Goal: Task Accomplishment & Management: Use online tool/utility

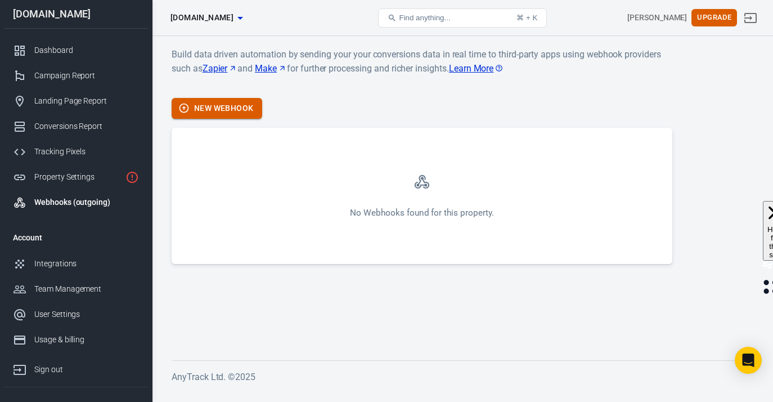
click at [186, 111] on icon "button" at bounding box center [185, 109] width 10 height 10
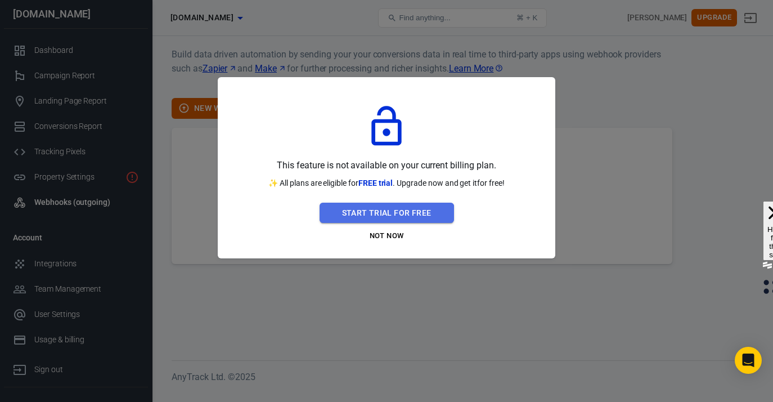
click at [376, 219] on button "Start Trial For Free" at bounding box center [387, 213] width 134 height 21
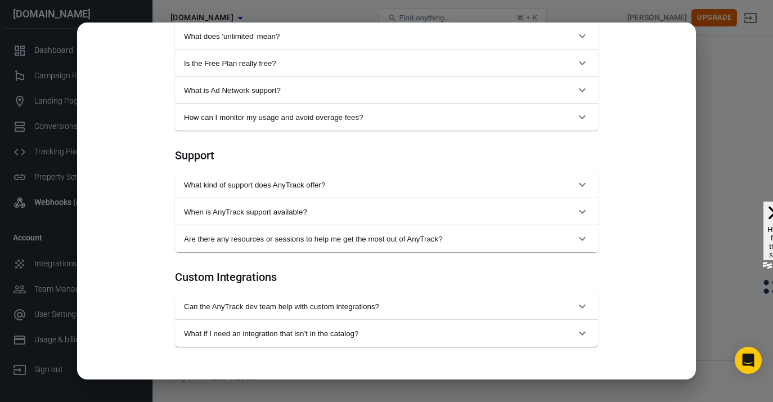
scroll to position [1115, 0]
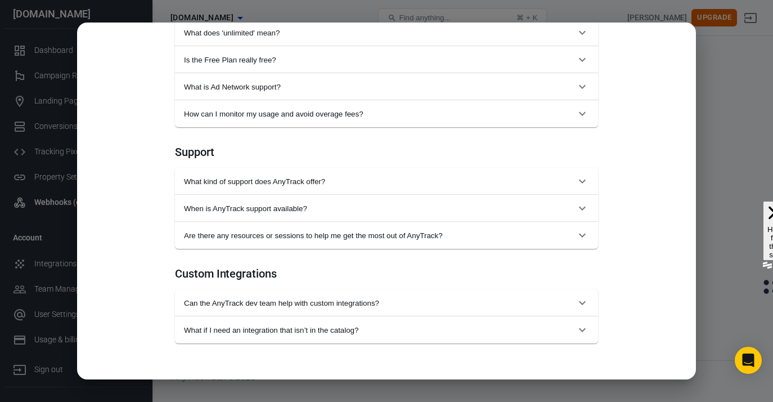
click at [733, 134] on div "Monthly Annual (Get 2 months free!) Starter For solopreneurs just getting start…" at bounding box center [386, 201] width 773 height 402
click at [738, 116] on div "Monthly Annual (Get 2 months free!) Starter For solopreneurs just getting start…" at bounding box center [386, 201] width 773 height 402
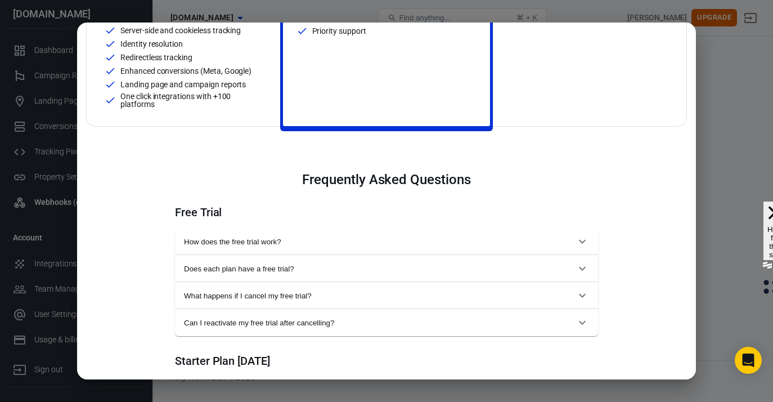
scroll to position [0, 0]
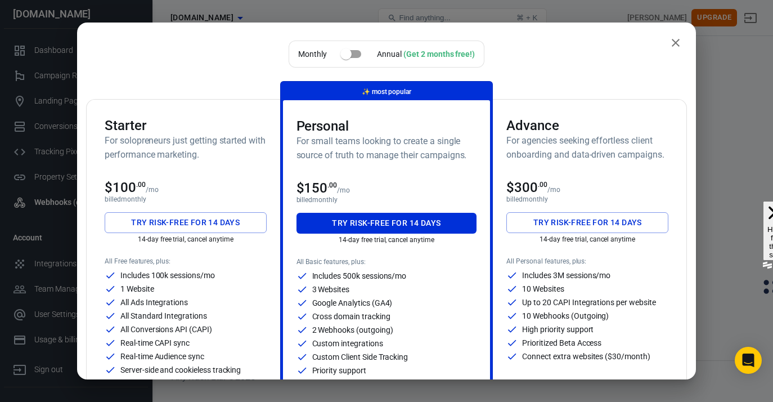
click at [684, 34] on div "Monthly Annual (Get 2 months free!) Starter For solopreneurs just getting start…" at bounding box center [386, 201] width 619 height 357
click at [675, 45] on icon "close" at bounding box center [676, 43] width 14 height 14
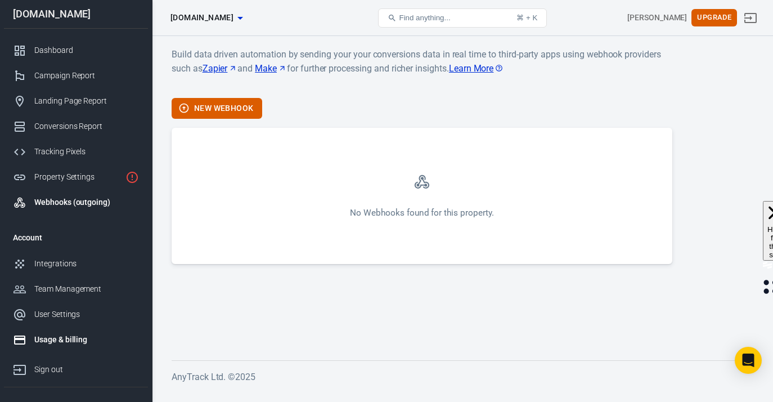
click at [66, 334] on div "Usage & billing" at bounding box center [86, 340] width 105 height 12
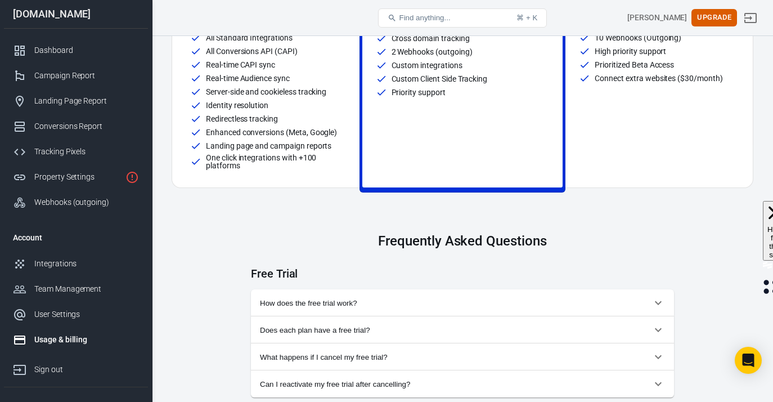
scroll to position [295, 0]
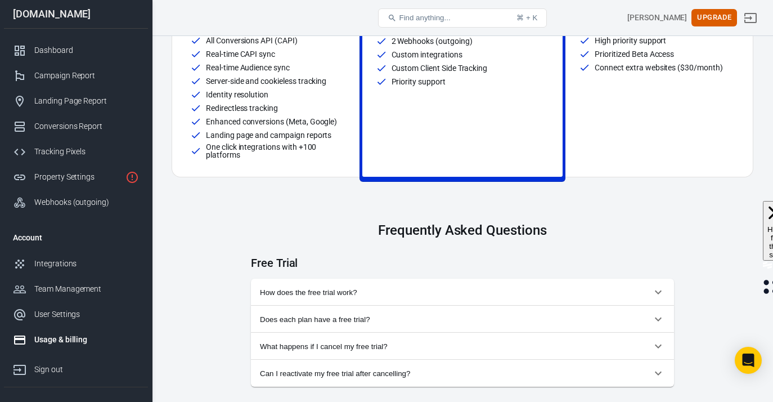
click at [412, 302] on button "How does the free trial work?" at bounding box center [462, 292] width 423 height 27
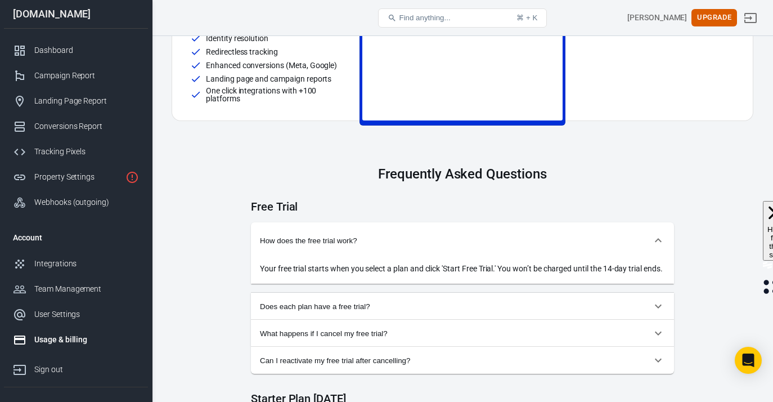
scroll to position [358, 0]
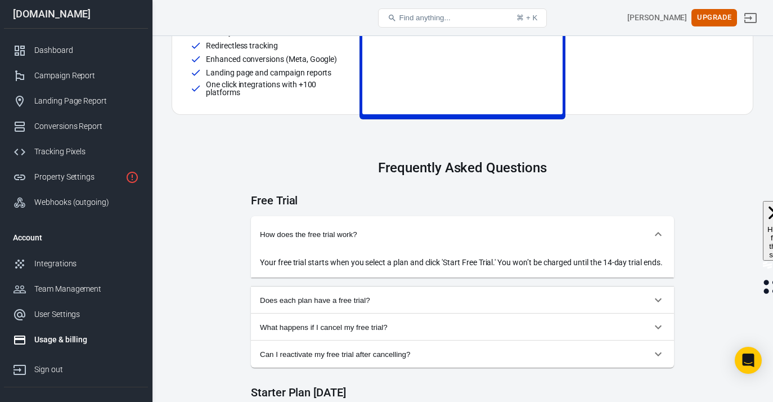
click at [312, 305] on button "Does each plan have a free trial?" at bounding box center [462, 299] width 423 height 27
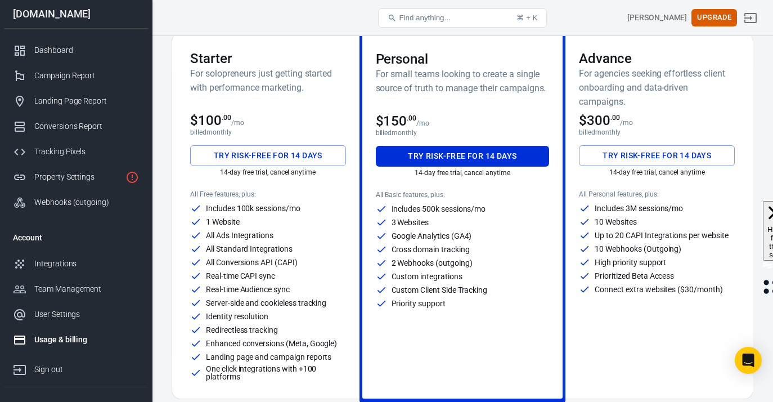
scroll to position [80, 0]
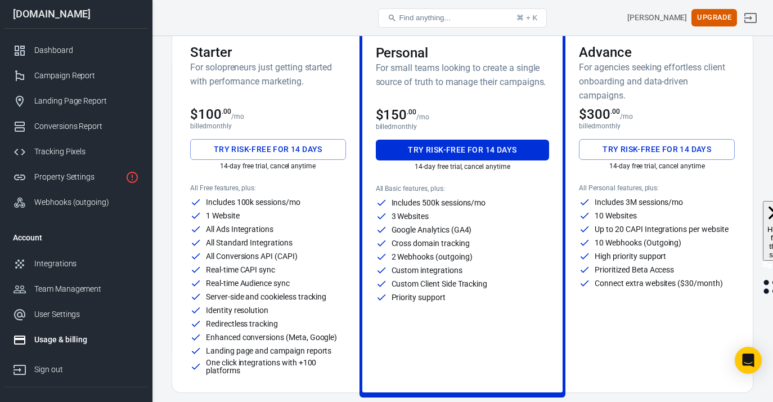
click at [288, 149] on button "Try risk-free for 14 days" at bounding box center [268, 149] width 156 height 21
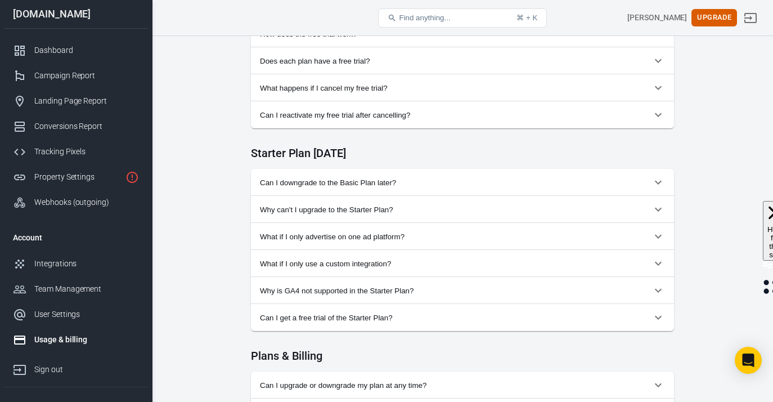
scroll to position [554, 0]
click at [387, 190] on button "Can I downgrade to the Basic Plan later?" at bounding box center [462, 181] width 423 height 27
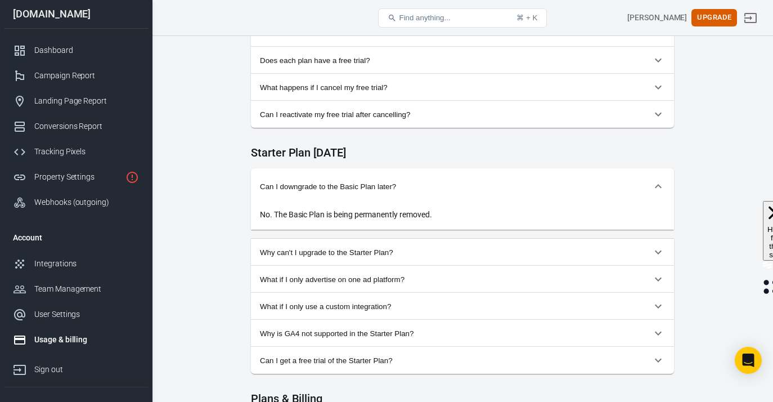
click at [387, 190] on span "Can I downgrade to the Basic Plan later?" at bounding box center [456, 186] width 392 height 8
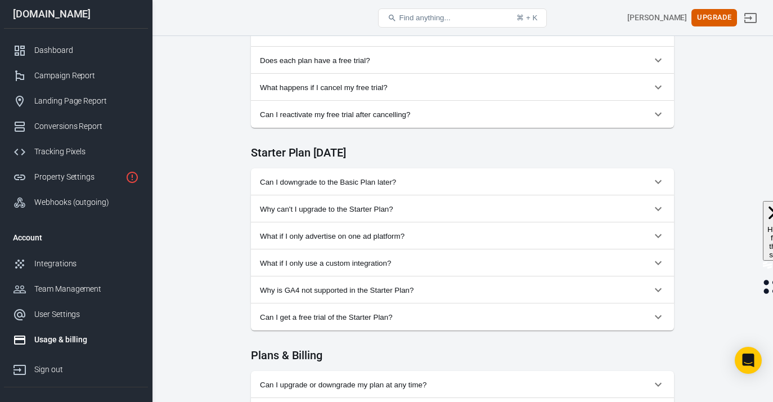
click at [388, 208] on span "Why can't I upgrade to the Starter Plan?" at bounding box center [456, 209] width 392 height 8
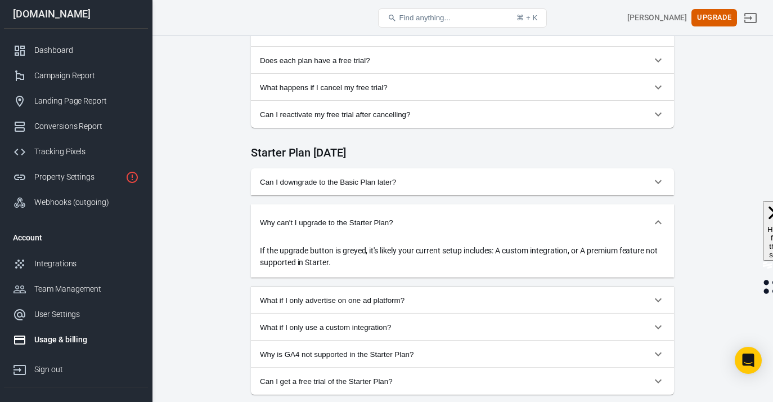
click at [387, 221] on span "Why can't I upgrade to the Starter Plan?" at bounding box center [456, 222] width 392 height 8
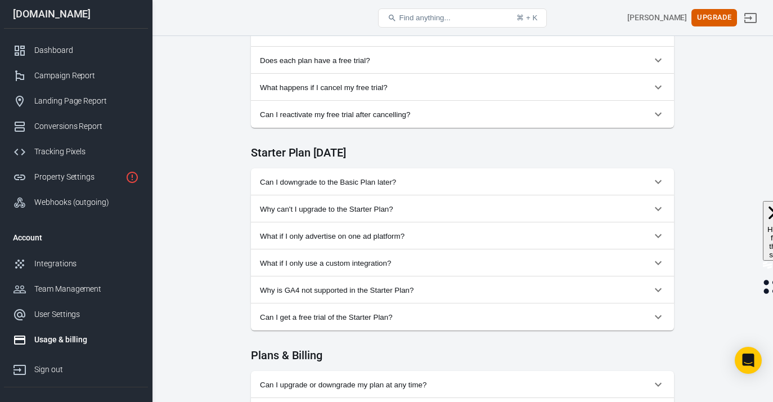
click at [387, 221] on button "Why can't I upgrade to the Starter Plan?" at bounding box center [462, 208] width 423 height 27
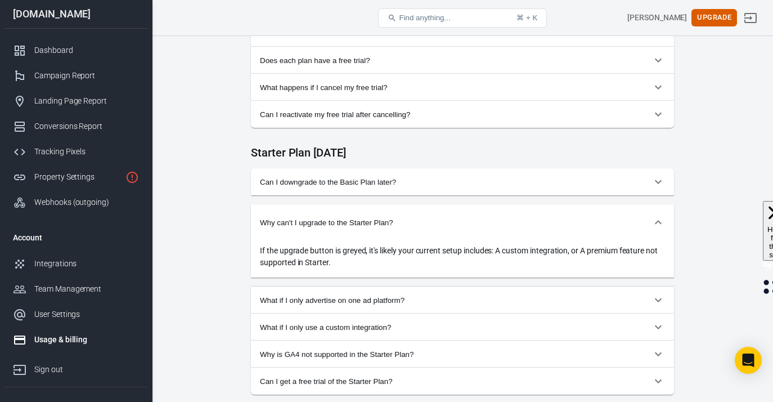
click at [387, 221] on span "Why can't I upgrade to the Starter Plan?" at bounding box center [456, 222] width 392 height 8
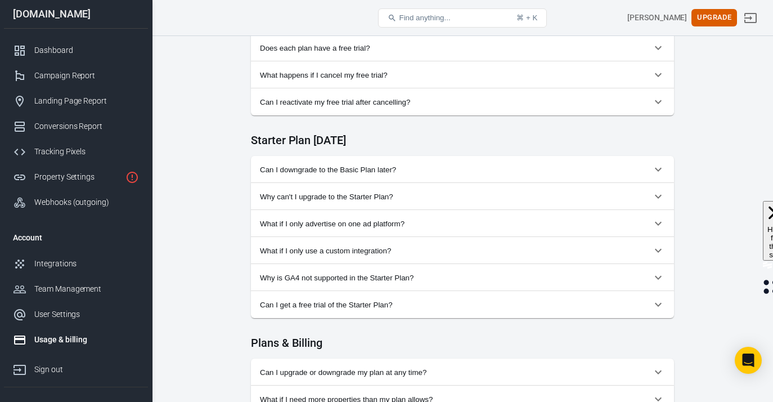
scroll to position [629, 0]
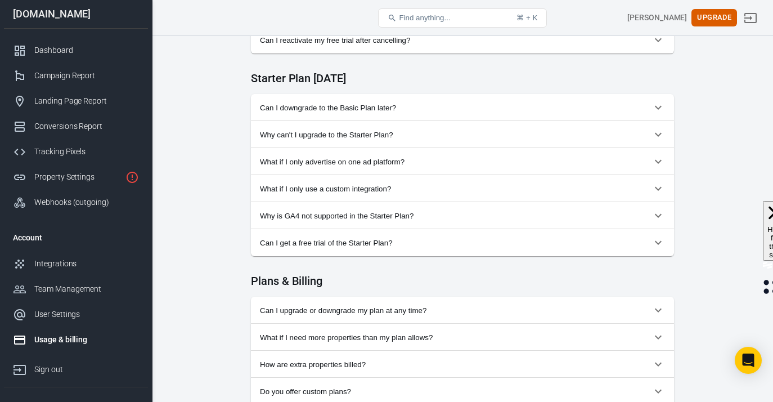
click at [384, 239] on span "Can I get a free trial of the Starter Plan?" at bounding box center [456, 243] width 392 height 8
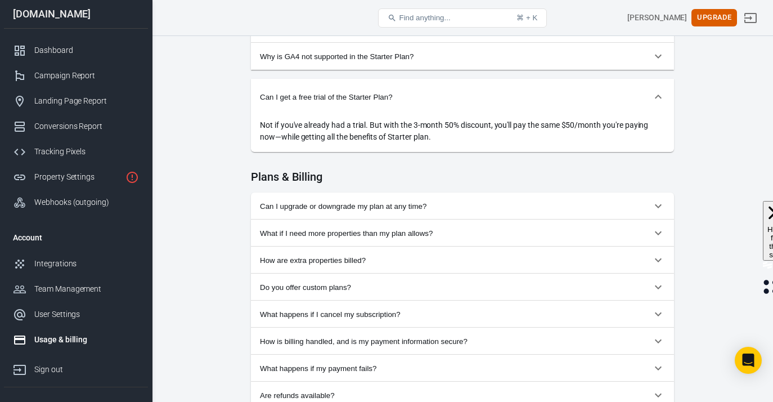
scroll to position [840, 0]
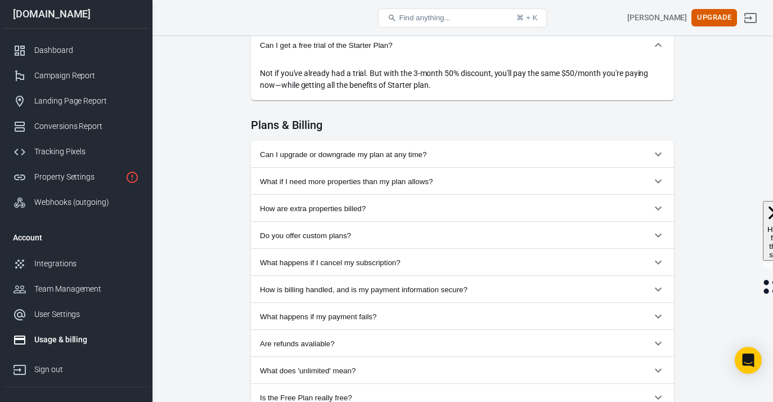
click at [445, 147] on button "Can I upgrade or downgrade my plan at any time?" at bounding box center [462, 154] width 423 height 27
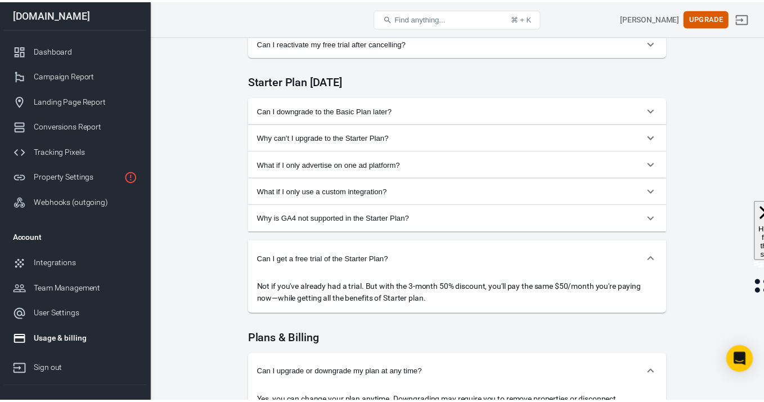
scroll to position [618, 0]
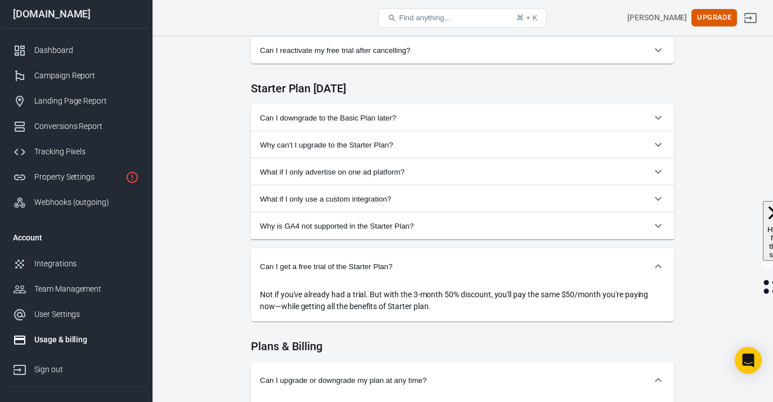
click at [432, 146] on span "Why can't I upgrade to the Starter Plan?" at bounding box center [456, 145] width 392 height 8
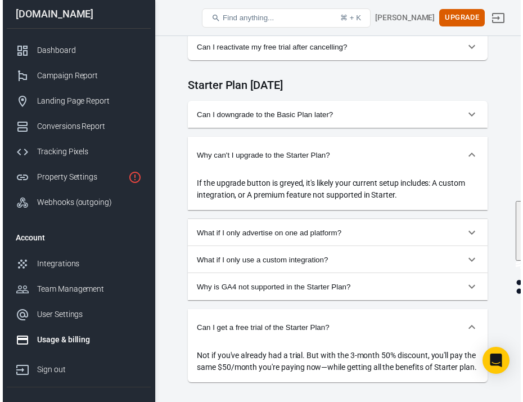
scroll to position [703, 0]
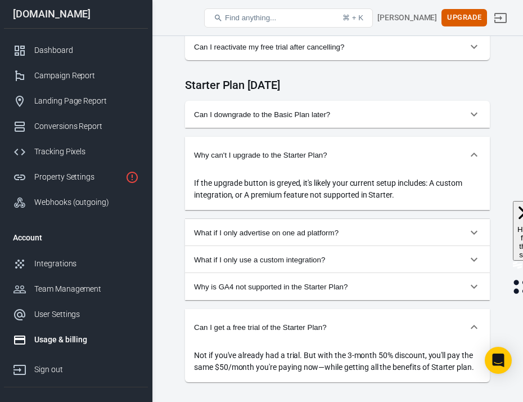
click at [233, 114] on span "Can I downgrade to the Basic Plan later?" at bounding box center [330, 114] width 273 height 8
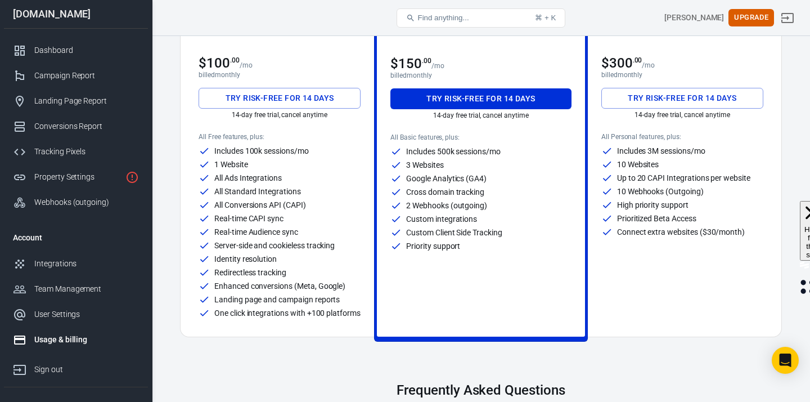
scroll to position [0, 0]
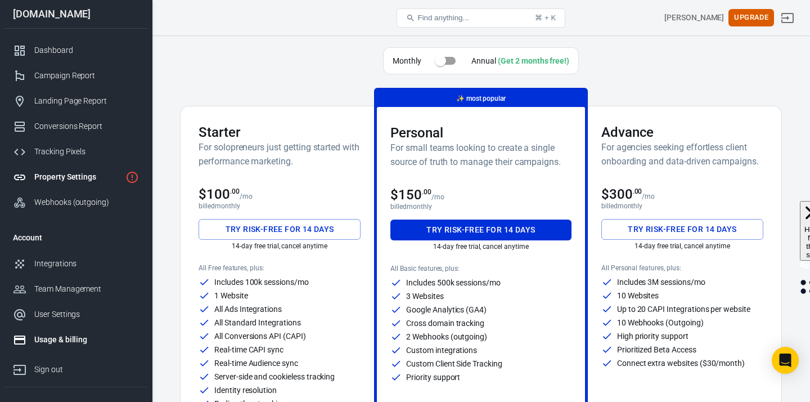
click at [62, 185] on link "Property Settings" at bounding box center [76, 176] width 144 height 25
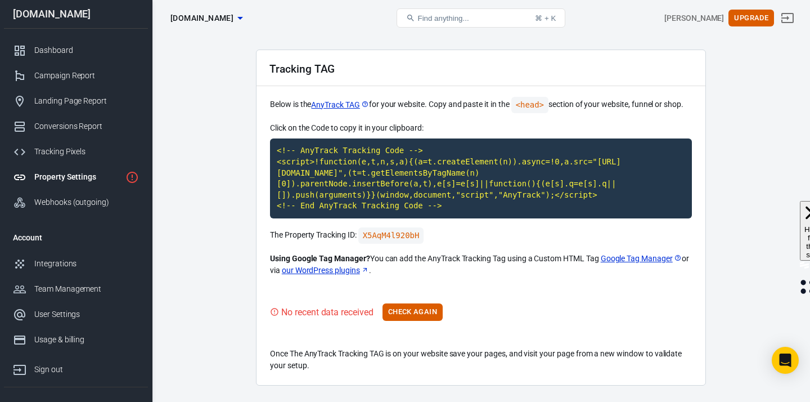
scroll to position [59, 0]
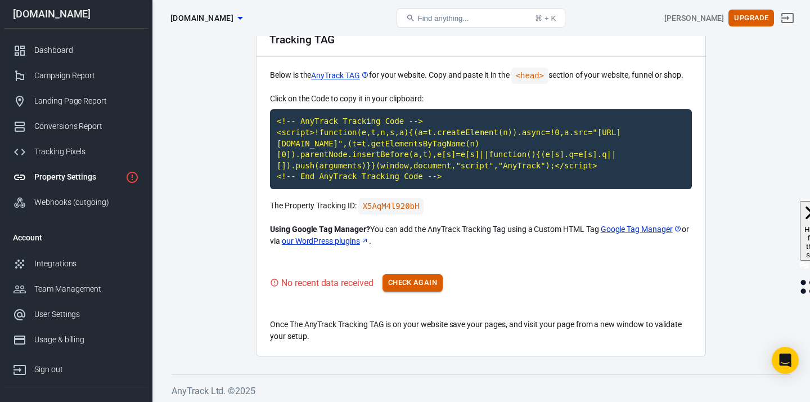
click at [432, 285] on button "Check Again" at bounding box center [413, 282] width 60 height 17
click at [70, 155] on div "Tracking Pixels" at bounding box center [86, 152] width 105 height 12
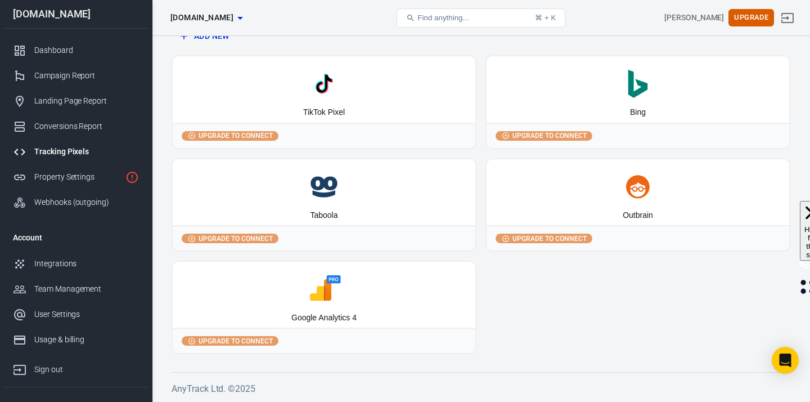
scroll to position [141, 0]
click at [98, 127] on div "Conversions Report" at bounding box center [86, 126] width 105 height 12
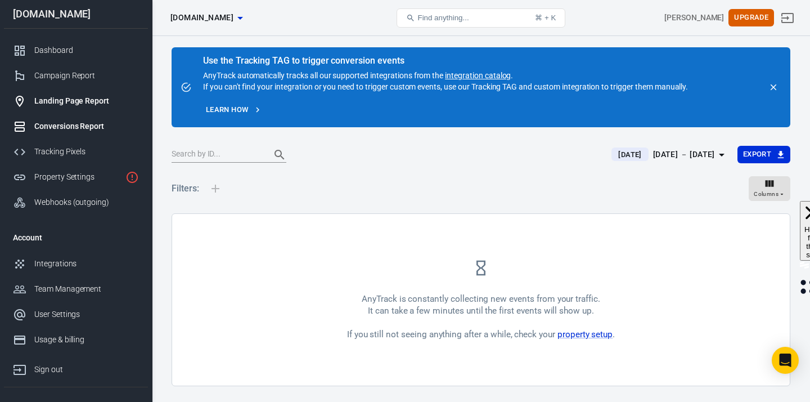
click at [102, 106] on div "Landing Page Report" at bounding box center [86, 101] width 105 height 12
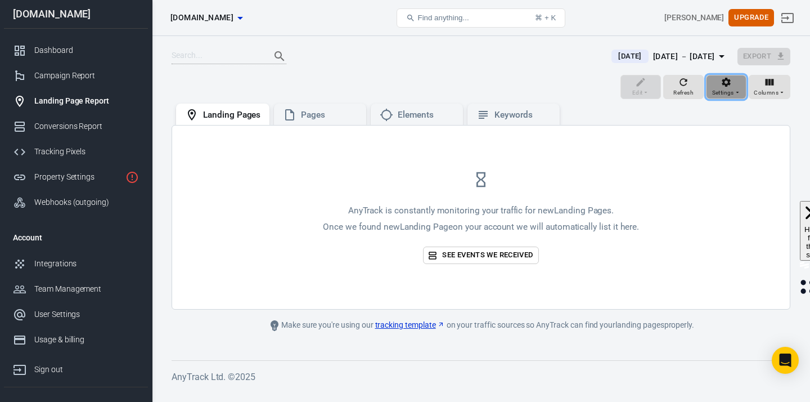
click at [716, 82] on div "Settings" at bounding box center [726, 87] width 29 height 21
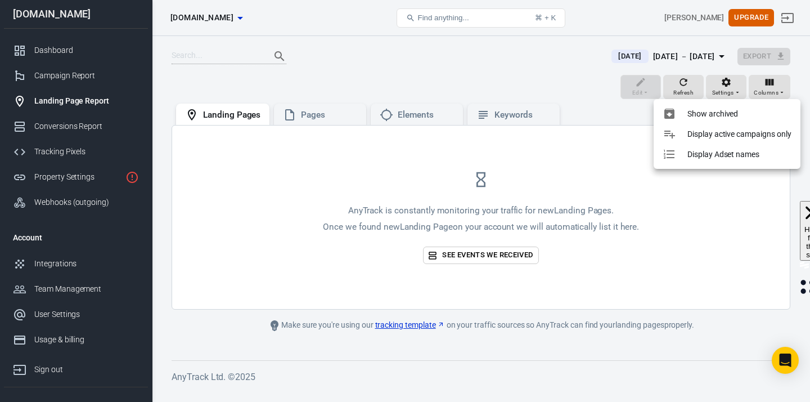
drag, startPoint x: 287, startPoint y: 125, endPoint x: 299, endPoint y: 118, distance: 13.9
click at [287, 125] on div at bounding box center [405, 201] width 810 height 402
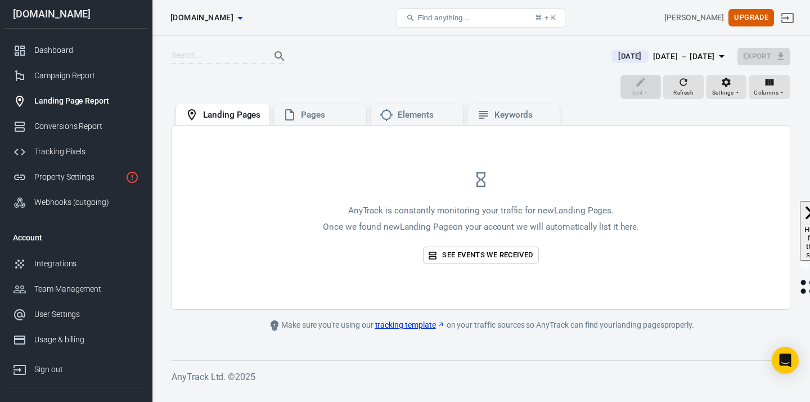
click at [303, 115] on div "Show archived Display active campaigns only Display Adset names" at bounding box center [405, 201] width 810 height 402
click at [308, 113] on div "Pages" at bounding box center [329, 115] width 56 height 12
click at [410, 115] on div "Elements" at bounding box center [426, 115] width 56 height 12
click at [521, 116] on div "Keywords" at bounding box center [523, 115] width 56 height 12
click at [53, 70] on div "Campaign Report" at bounding box center [86, 76] width 105 height 12
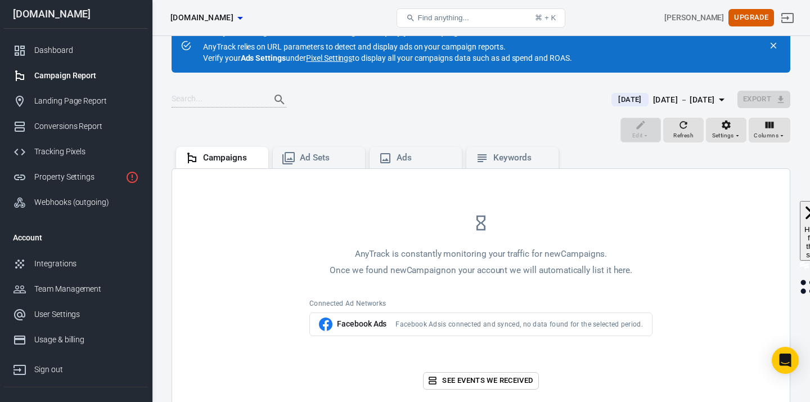
scroll to position [78, 0]
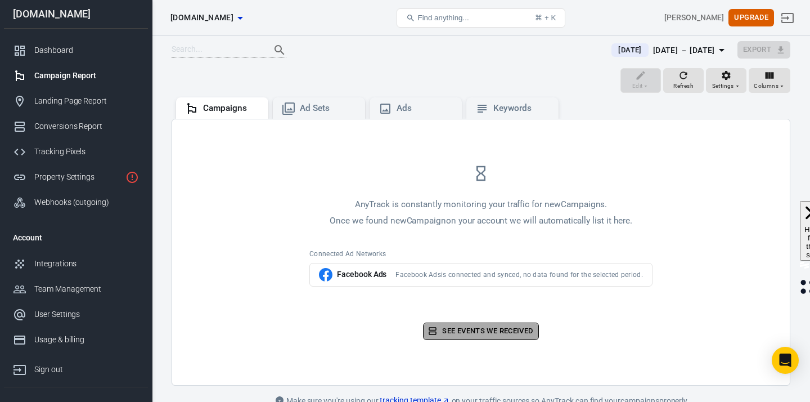
click at [507, 337] on link "See events we received" at bounding box center [480, 330] width 115 height 17
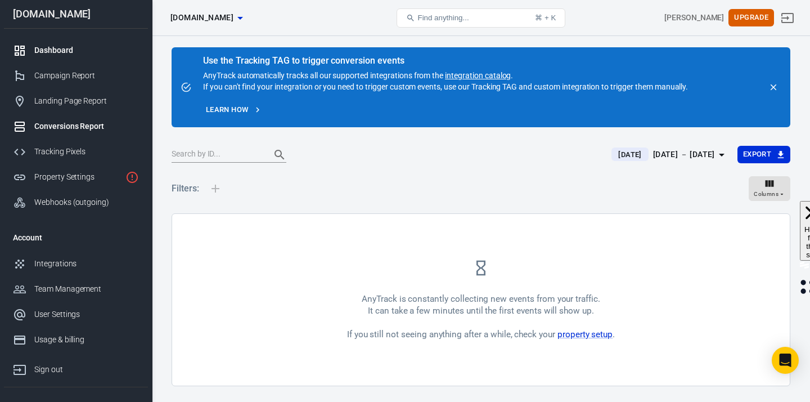
click at [48, 48] on div "Dashboard" at bounding box center [86, 50] width 105 height 12
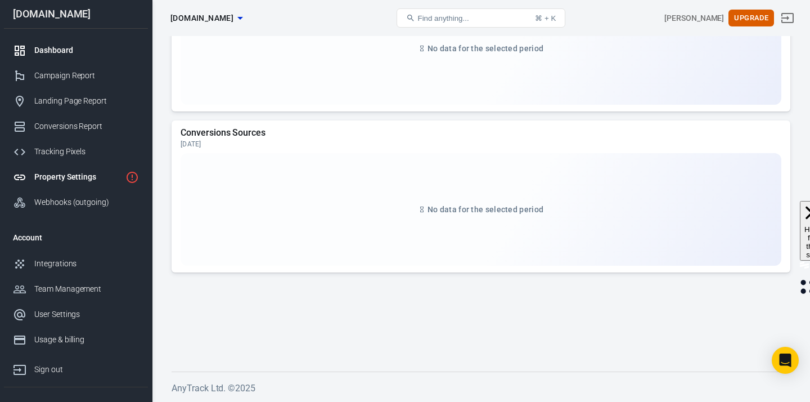
click at [67, 168] on link "Property Settings" at bounding box center [76, 176] width 144 height 25
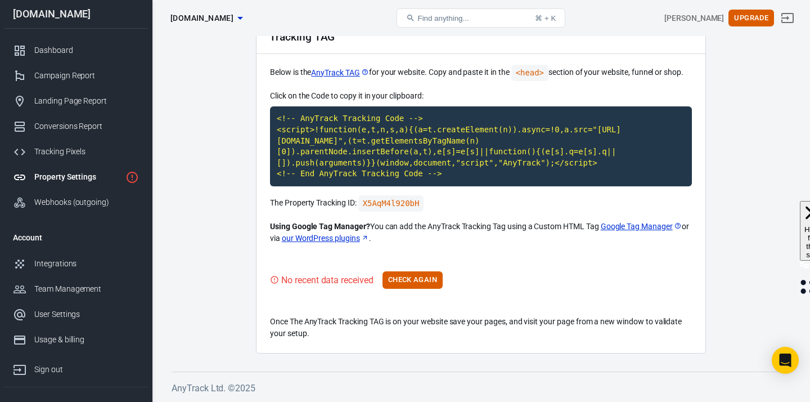
scroll to position [62, 0]
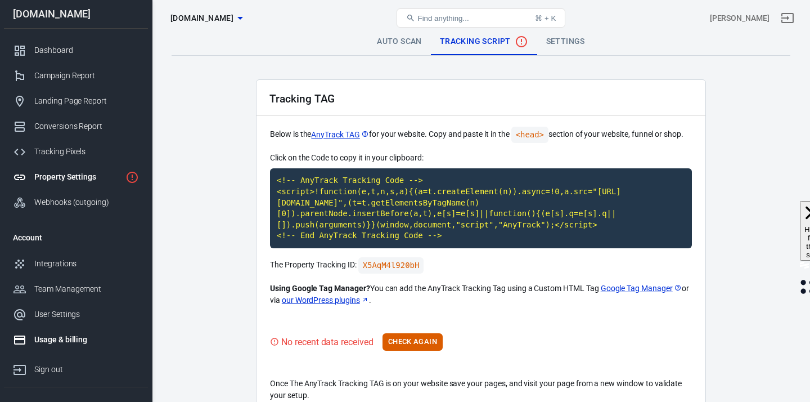
click at [69, 340] on div "Usage & billing" at bounding box center [86, 340] width 105 height 12
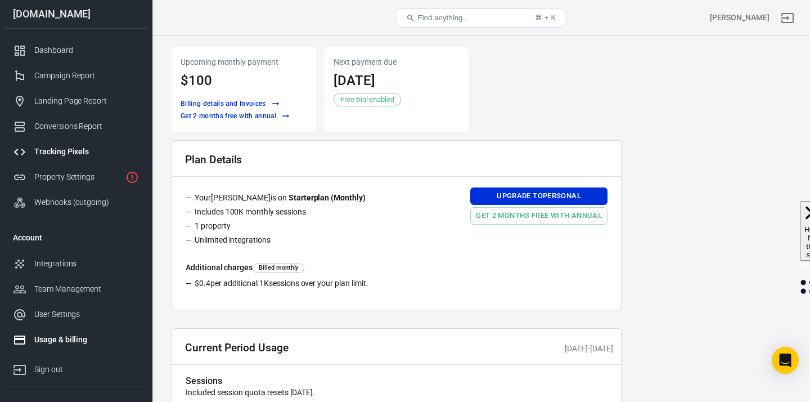
click at [97, 150] on div "Tracking Pixels" at bounding box center [86, 152] width 105 height 12
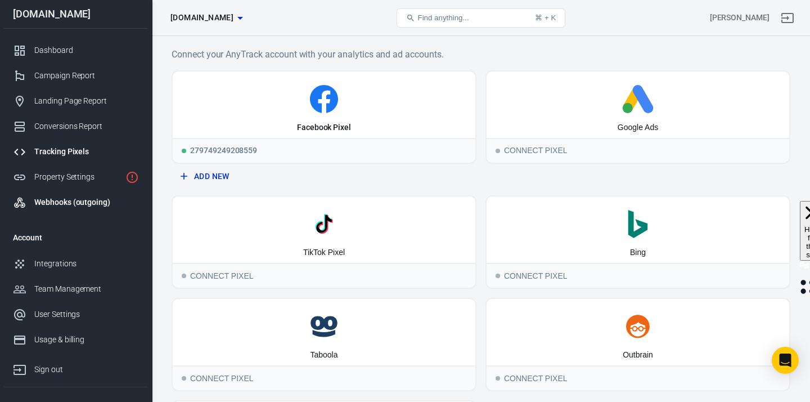
click at [72, 209] on link "Webhooks (outgoing)" at bounding box center [76, 202] width 144 height 25
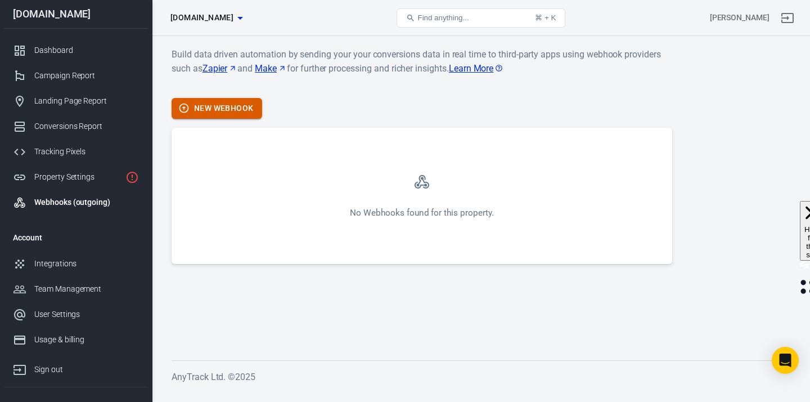
click at [225, 115] on button "New Webhook" at bounding box center [217, 108] width 91 height 21
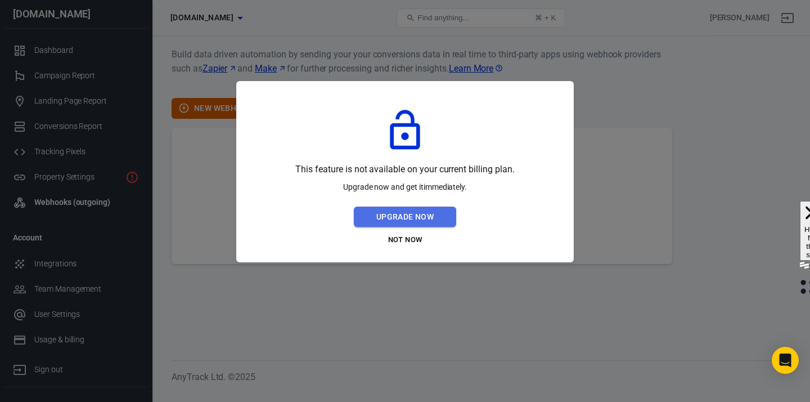
click at [438, 223] on button "Upgrade Now" at bounding box center [405, 217] width 102 height 21
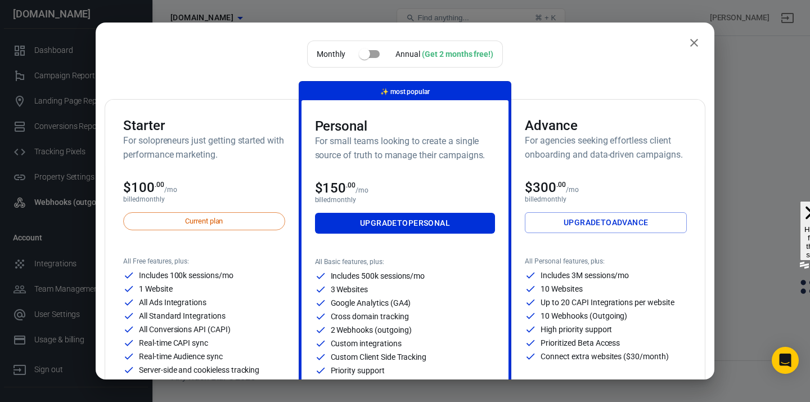
click at [233, 199] on p "billed monthly" at bounding box center [204, 199] width 162 height 8
click at [701, 38] on button "close" at bounding box center [694, 43] width 23 height 23
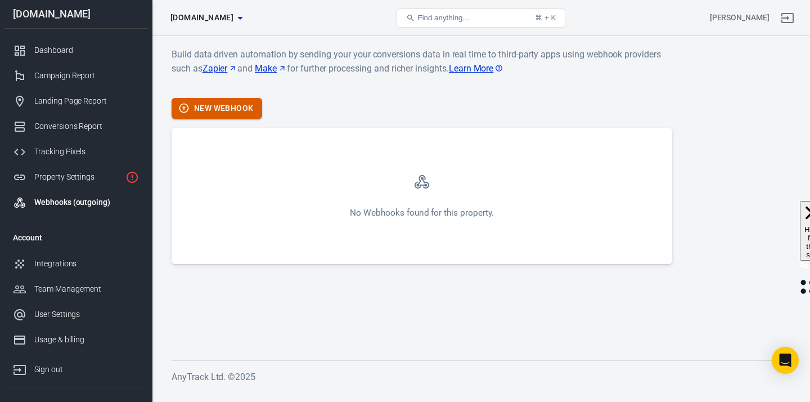
click at [198, 106] on button "New Webhook" at bounding box center [217, 108] width 91 height 21
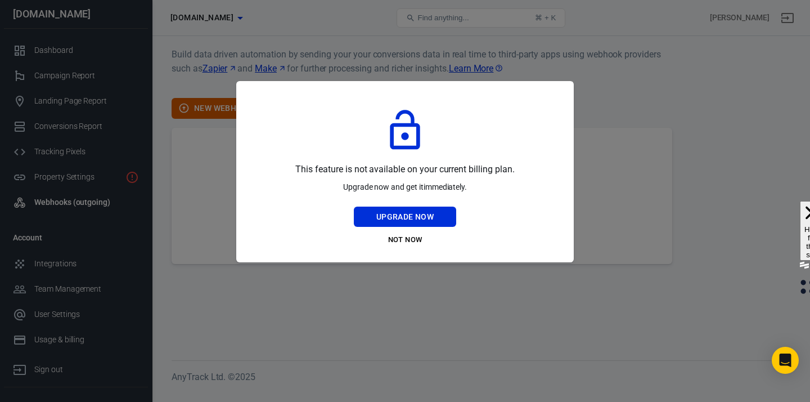
click at [443, 43] on div at bounding box center [405, 201] width 810 height 402
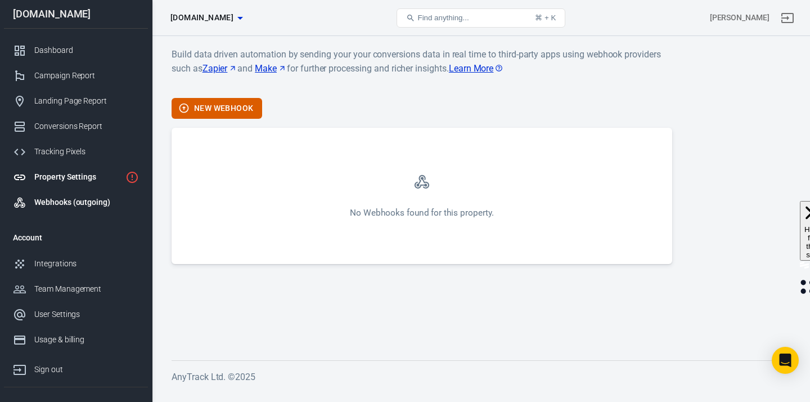
click at [111, 173] on div "Property Settings" at bounding box center [77, 177] width 87 height 12
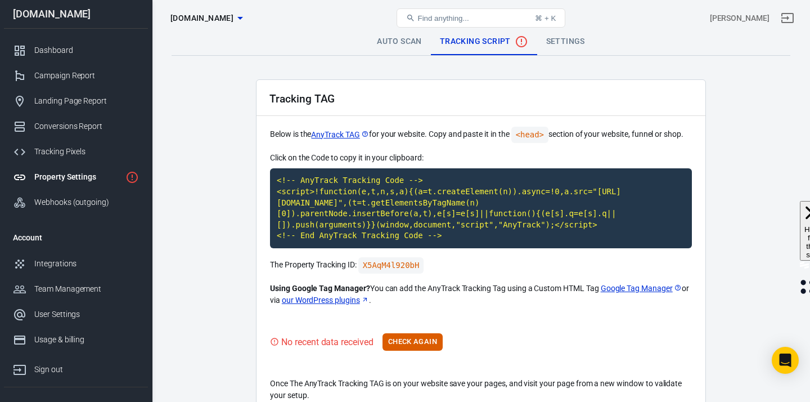
click at [142, 178] on link "Property Settings" at bounding box center [76, 176] width 144 height 25
click at [134, 179] on icon "Property is not installed yet" at bounding box center [132, 178] width 14 height 14
click at [80, 214] on link "Webhooks (outgoing)" at bounding box center [76, 202] width 144 height 25
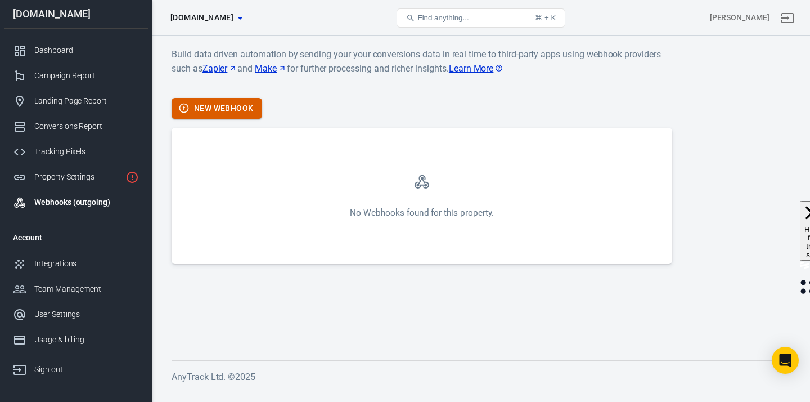
click at [221, 110] on button "New Webhook" at bounding box center [217, 108] width 91 height 21
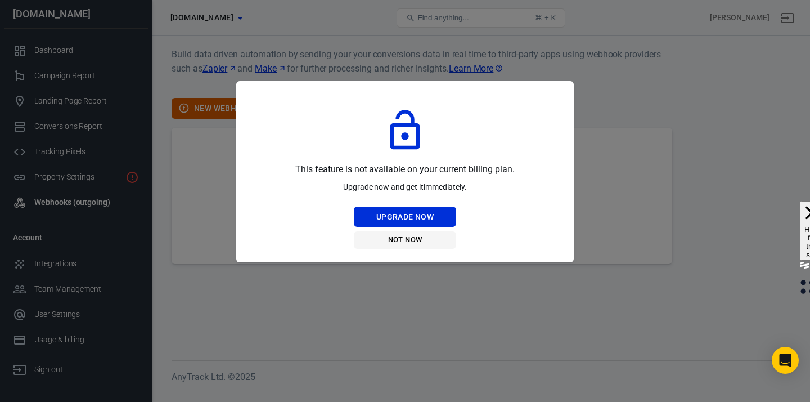
click at [420, 242] on button "Not Now" at bounding box center [405, 239] width 102 height 17
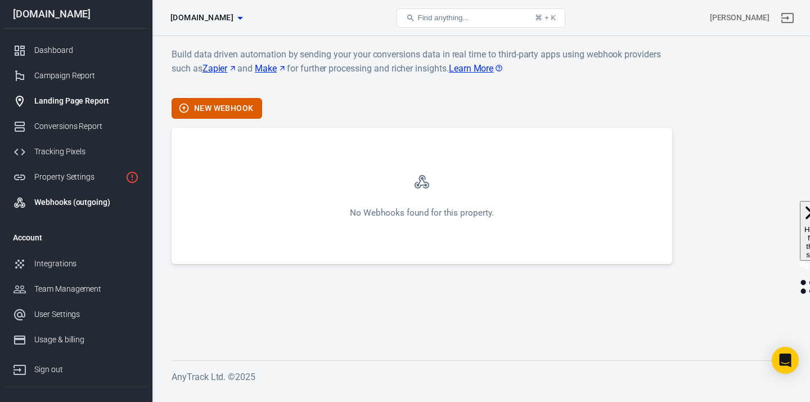
click at [81, 98] on div "Landing Page Report" at bounding box center [86, 101] width 105 height 12
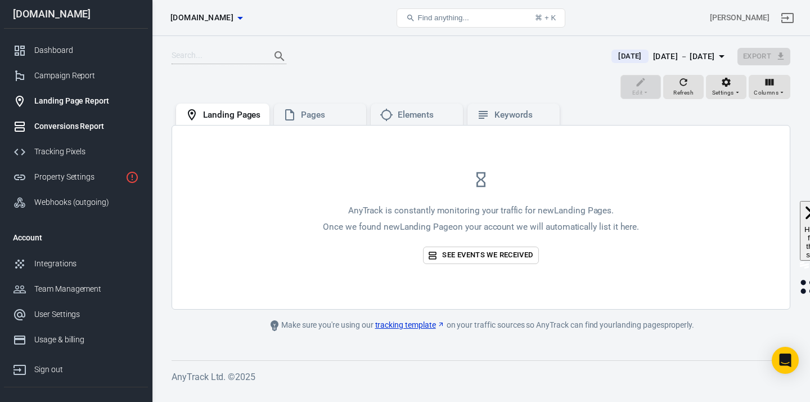
click at [72, 138] on link "Conversions Report" at bounding box center [76, 126] width 144 height 25
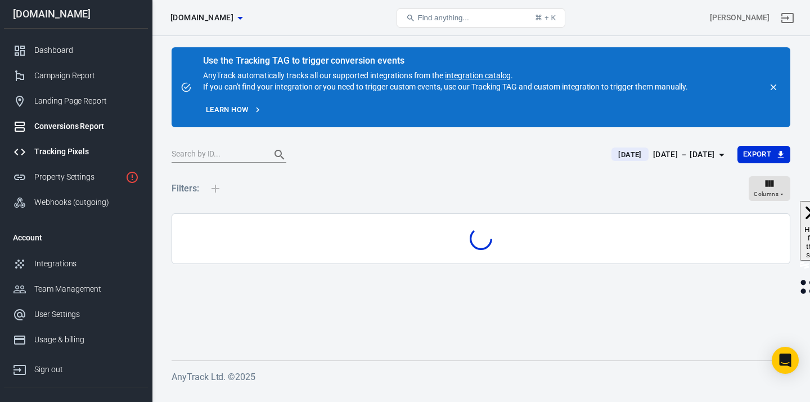
click at [78, 154] on div "Tracking Pixels" at bounding box center [86, 152] width 105 height 12
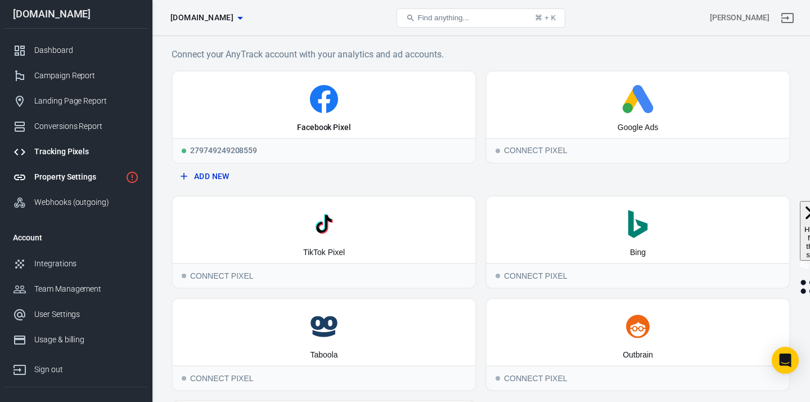
click at [80, 181] on div "Property Settings" at bounding box center [77, 177] width 87 height 12
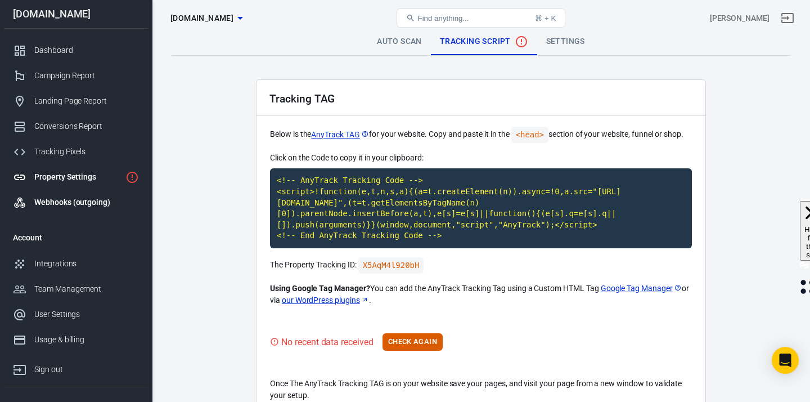
click at [83, 200] on div "Webhooks (outgoing)" at bounding box center [86, 202] width 105 height 12
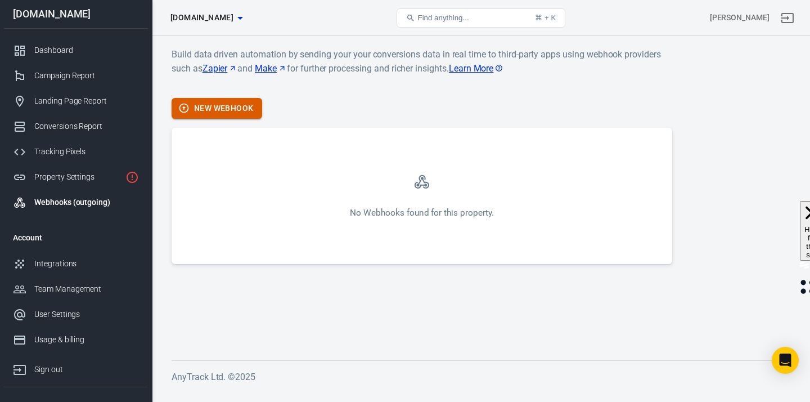
click at [236, 106] on button "New Webhook" at bounding box center [217, 108] width 91 height 21
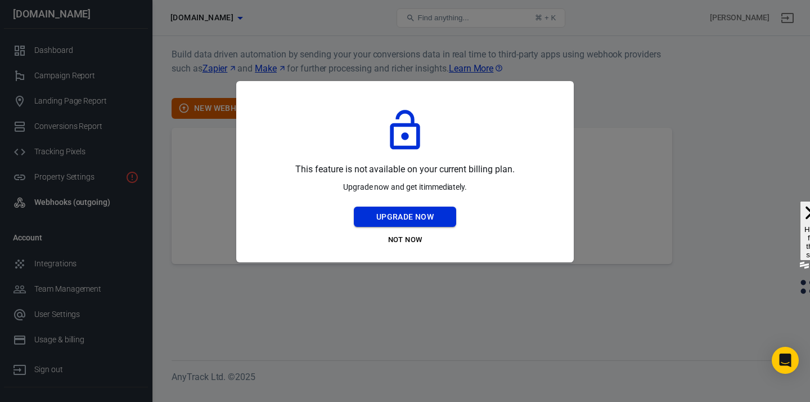
click at [430, 212] on button "Upgrade Now" at bounding box center [405, 217] width 102 height 21
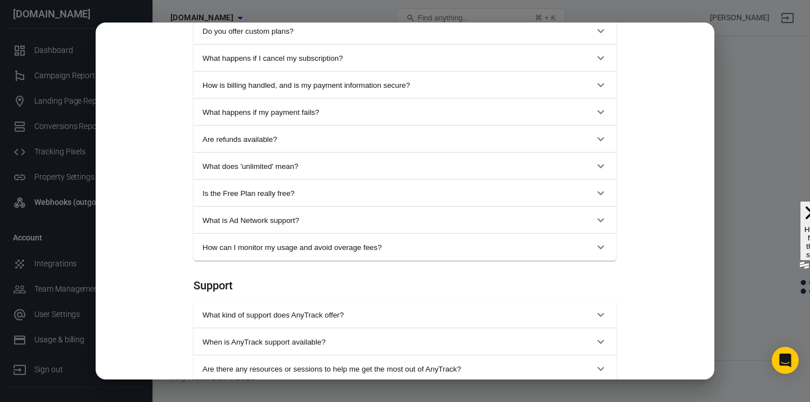
scroll to position [997, 0]
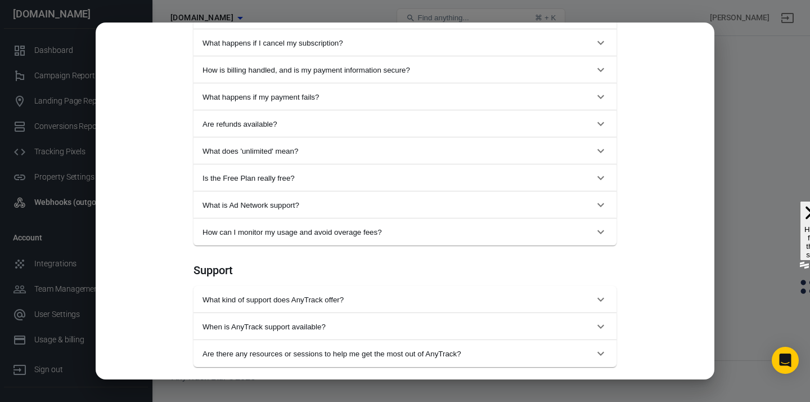
click at [765, 102] on div "Monthly Annual (Get 2 months free!) Starter For solopreneurs just getting start…" at bounding box center [405, 201] width 810 height 402
click at [661, 174] on div "Monthly Annual (Get 2 months free!) Starter For solopreneurs just getting start…" at bounding box center [405, 201] width 619 height 357
click at [728, 168] on div "Monthly Annual (Get 2 months free!) Starter For solopreneurs just getting start…" at bounding box center [405, 201] width 810 height 402
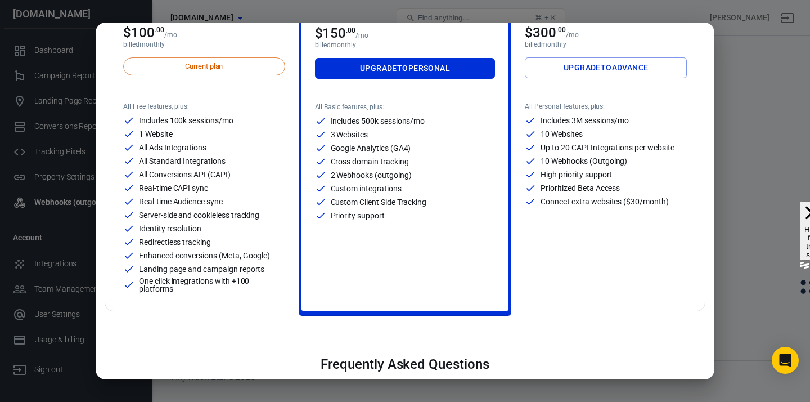
scroll to position [0, 0]
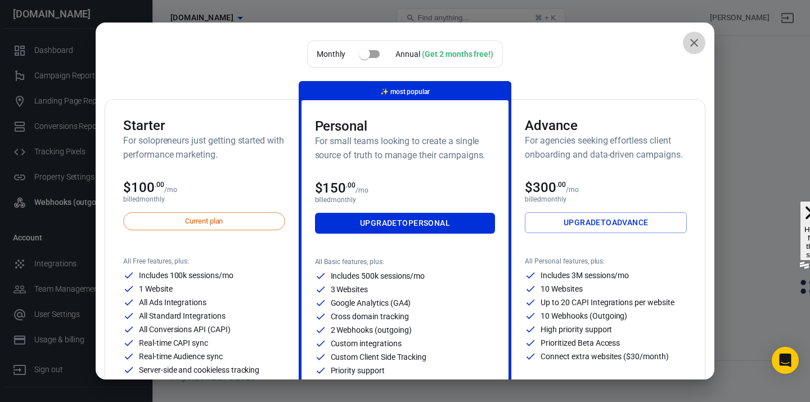
click at [699, 42] on icon "close" at bounding box center [695, 43] width 14 height 14
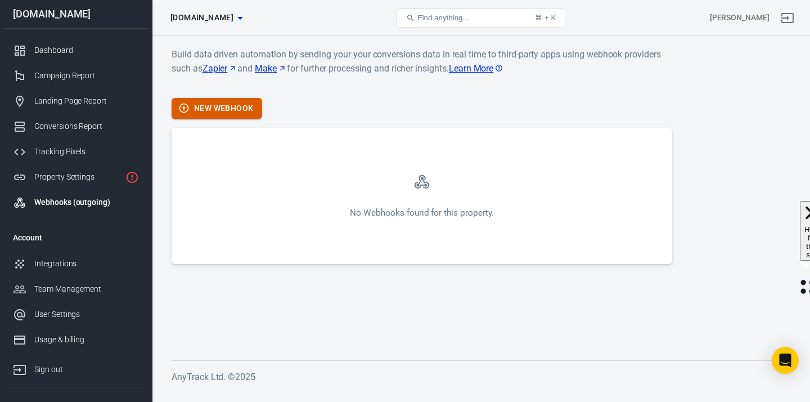
click at [220, 111] on button "New Webhook" at bounding box center [217, 108] width 91 height 21
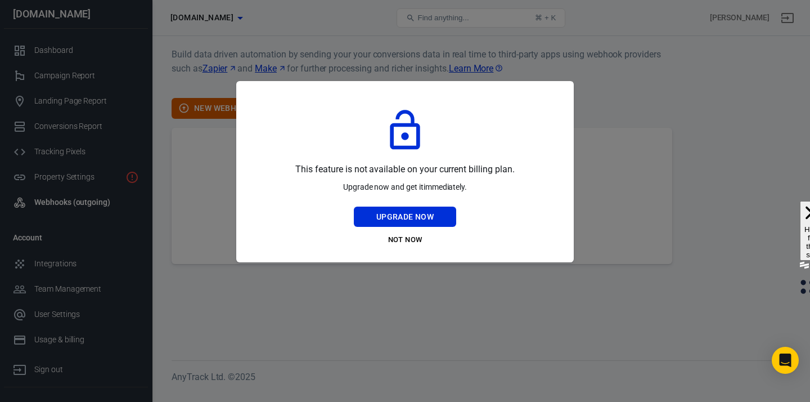
click at [374, 69] on div at bounding box center [405, 201] width 810 height 402
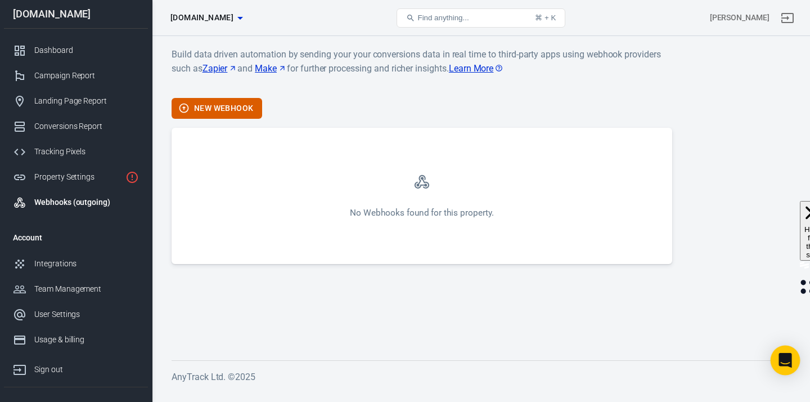
click at [787, 369] on div "Open Intercom Messenger" at bounding box center [786, 361] width 30 height 30
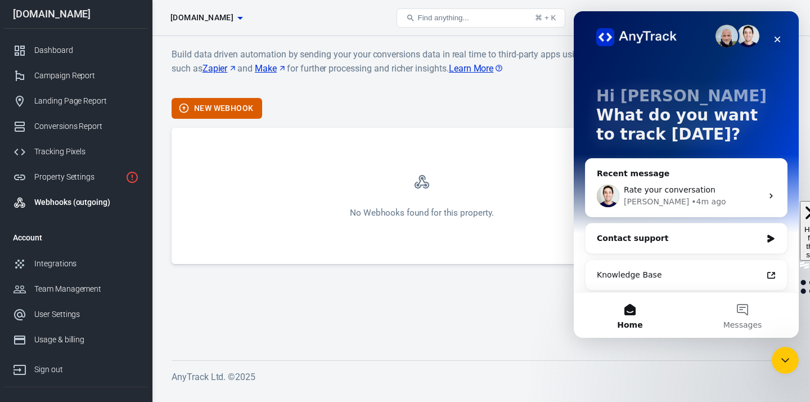
scroll to position [8, 0]
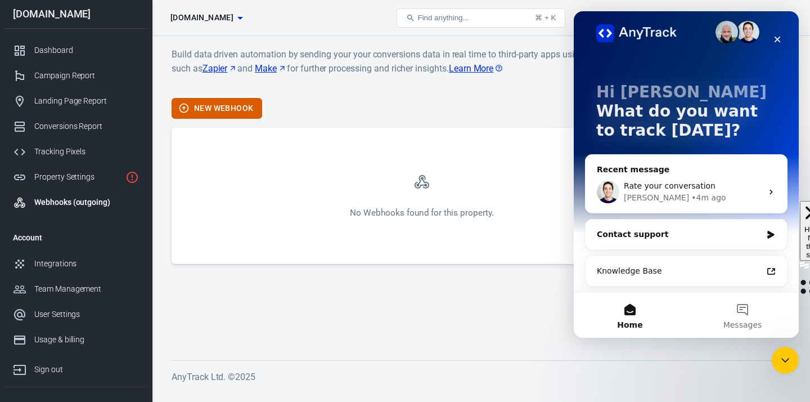
click at [335, 96] on div "Build data driven automation by sending your your conversions data in real time…" at bounding box center [422, 155] width 501 height 217
click at [777, 39] on icon "Close" at bounding box center [778, 40] width 6 height 6
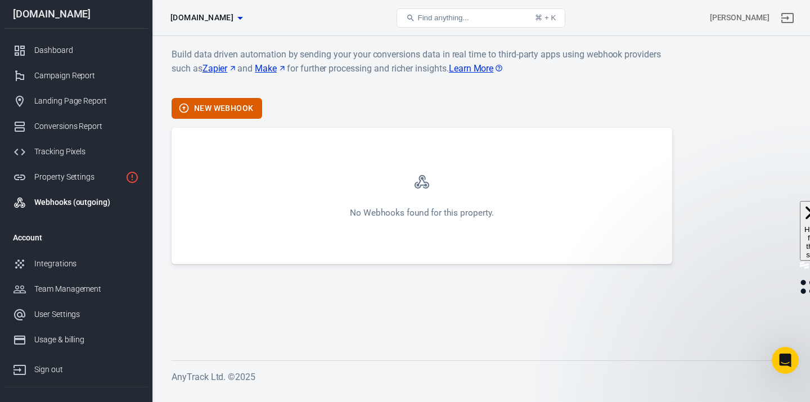
scroll to position [0, 0]
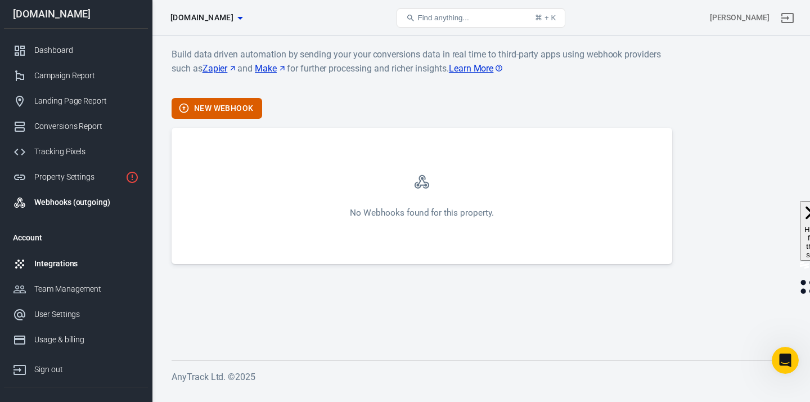
click at [77, 264] on div "Integrations" at bounding box center [86, 264] width 105 height 12
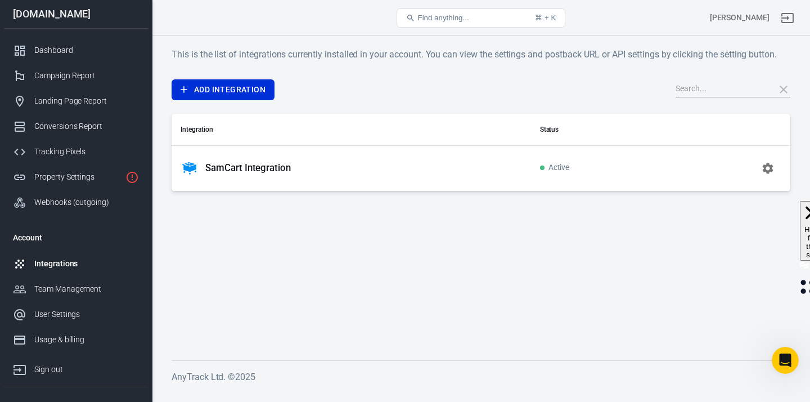
click at [222, 107] on div "Add Integration Integration Status SamCart Integration Active" at bounding box center [481, 135] width 619 height 112
click at [236, 92] on link "Add Integration" at bounding box center [223, 89] width 103 height 21
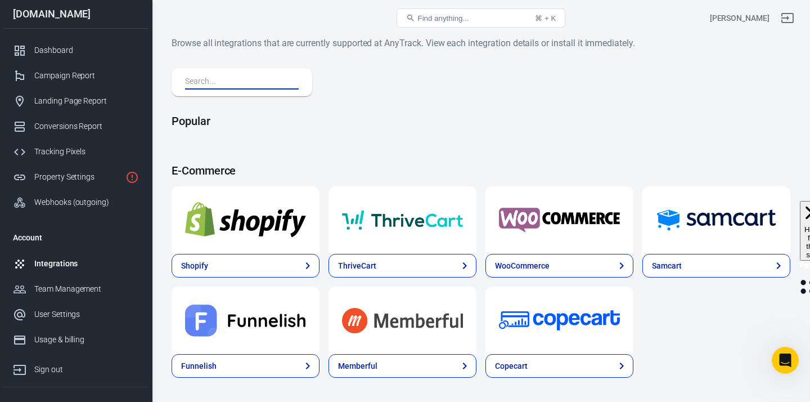
click at [263, 82] on input "text" at bounding box center [239, 82] width 109 height 15
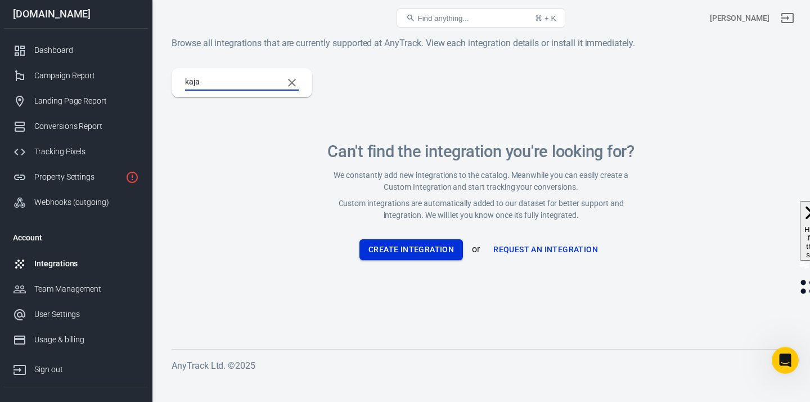
type input "kaja"
click at [383, 253] on button "Create Integration" at bounding box center [412, 249] width 104 height 21
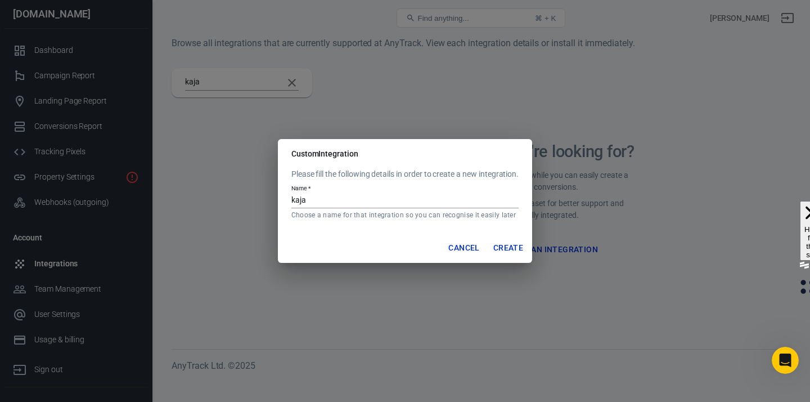
click at [374, 197] on input "kaja" at bounding box center [404, 201] width 227 height 15
type input "Kajabi"
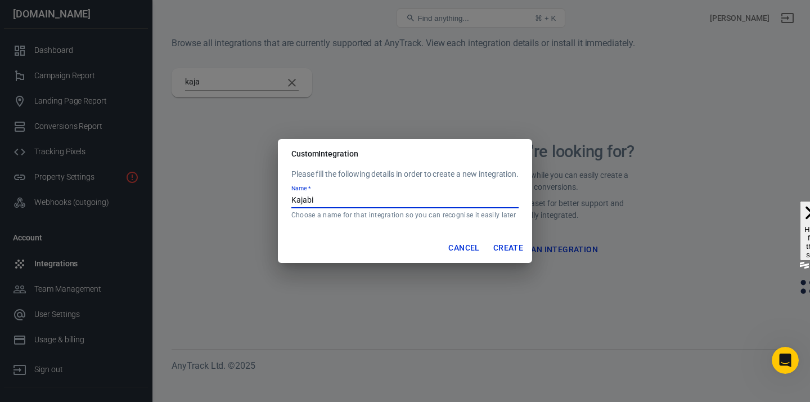
click at [522, 252] on button "Create" at bounding box center [508, 247] width 39 height 21
click at [508, 286] on div "Custom Integration Please fill the following details in order to create a new i…" at bounding box center [405, 201] width 810 height 402
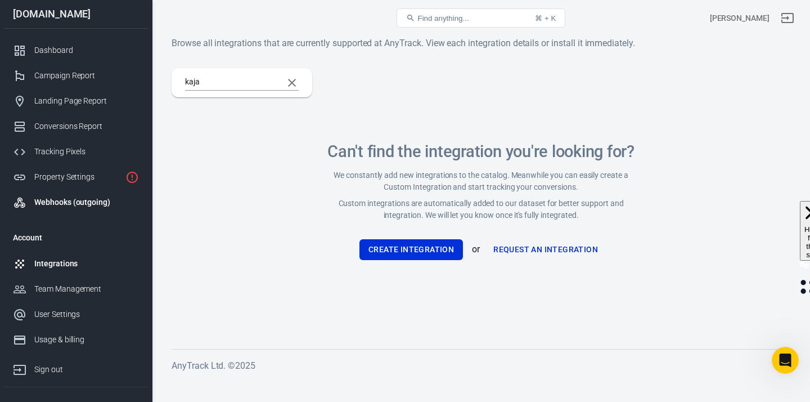
click at [77, 206] on div "Webhooks (outgoing)" at bounding box center [86, 202] width 105 height 12
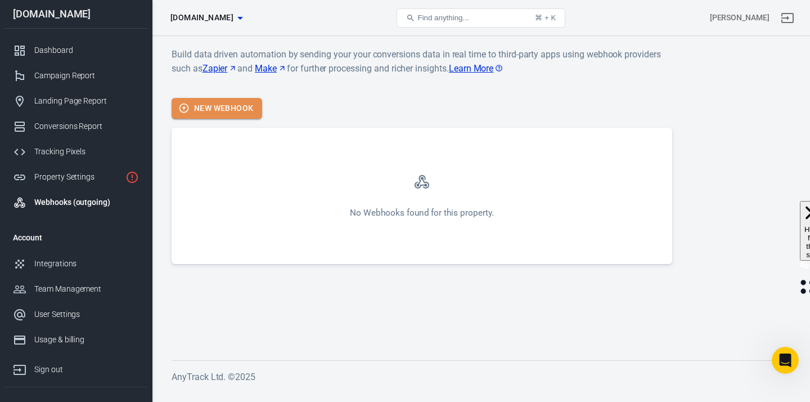
click at [226, 110] on button "New Webhook" at bounding box center [217, 108] width 91 height 21
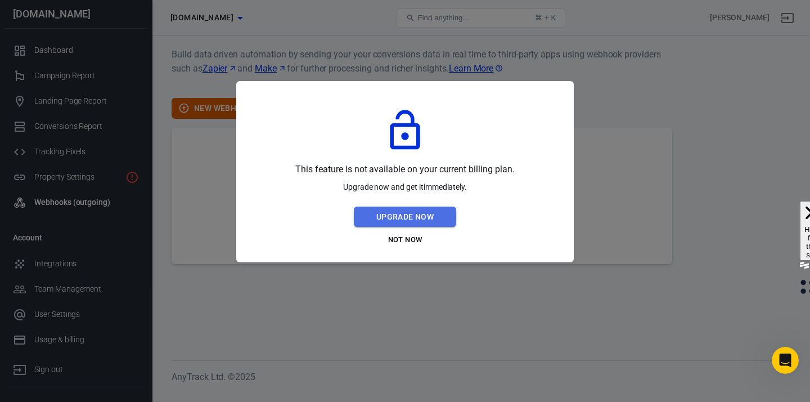
click at [387, 223] on button "Upgrade Now" at bounding box center [405, 217] width 102 height 21
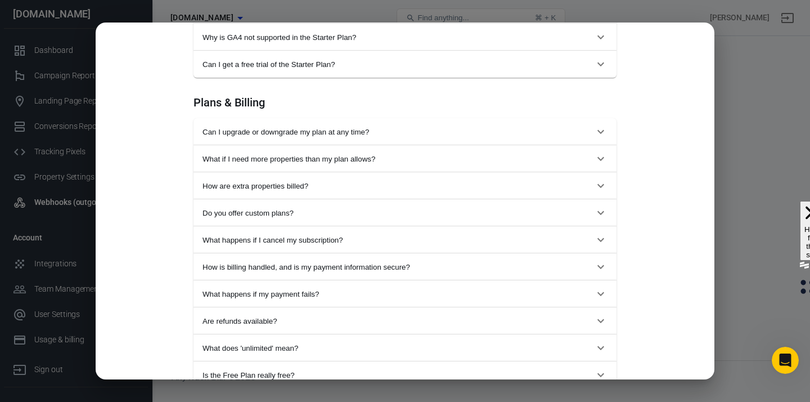
scroll to position [803, 0]
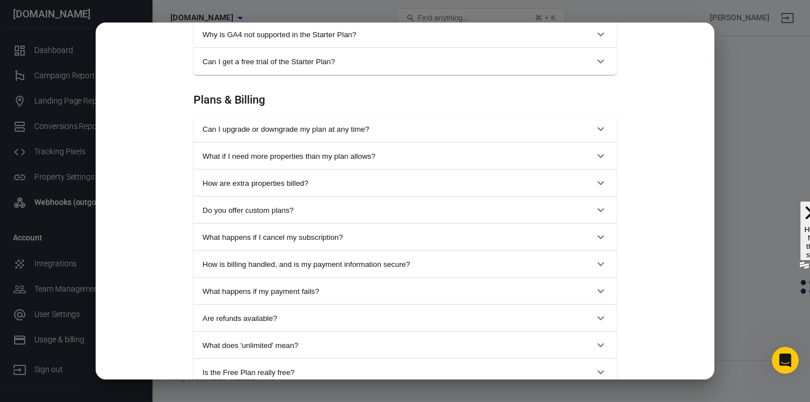
click at [324, 161] on button "What if I need more properties than my plan allows?" at bounding box center [405, 155] width 423 height 27
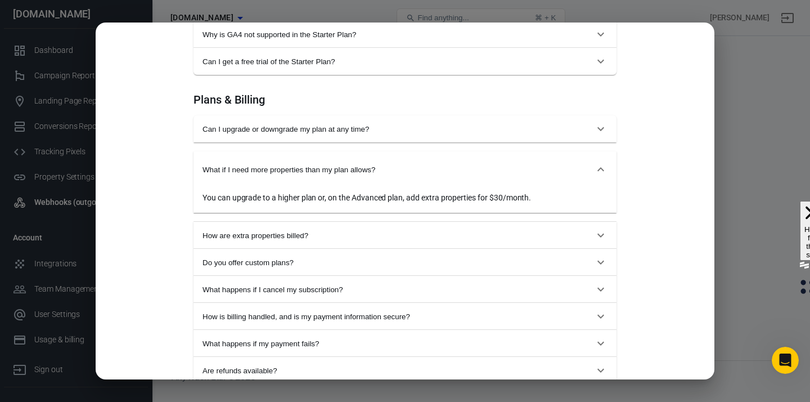
click at [325, 165] on span "What if I need more properties than my plan allows?" at bounding box center [399, 169] width 392 height 8
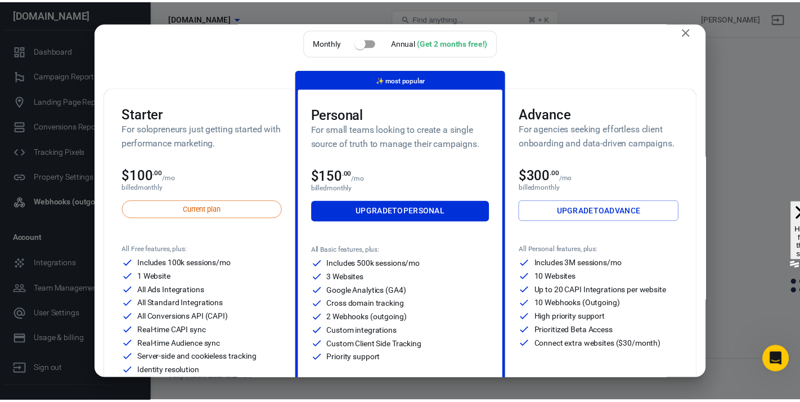
scroll to position [0, 0]
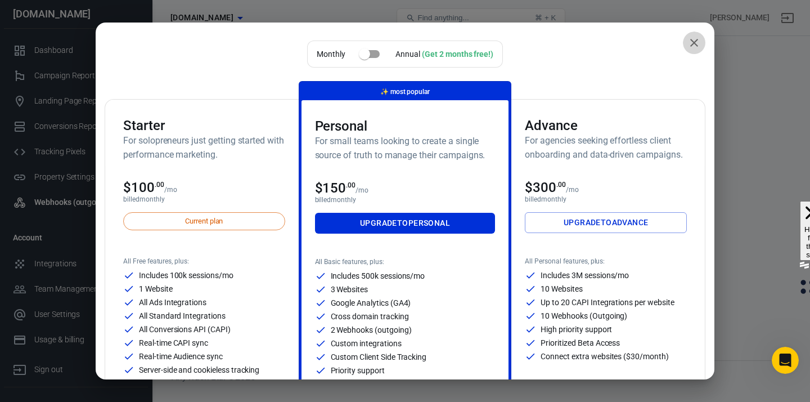
click at [697, 48] on icon "close" at bounding box center [695, 43] width 14 height 14
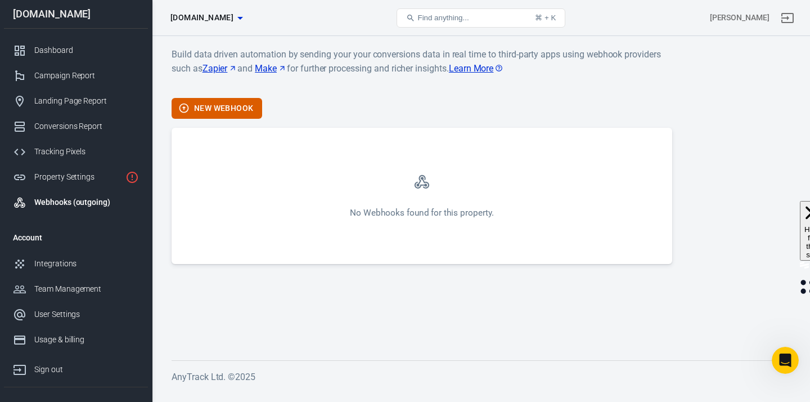
click at [222, 68] on link "Zapier" at bounding box center [220, 68] width 35 height 14
click at [221, 109] on button "New Webhook" at bounding box center [217, 108] width 91 height 21
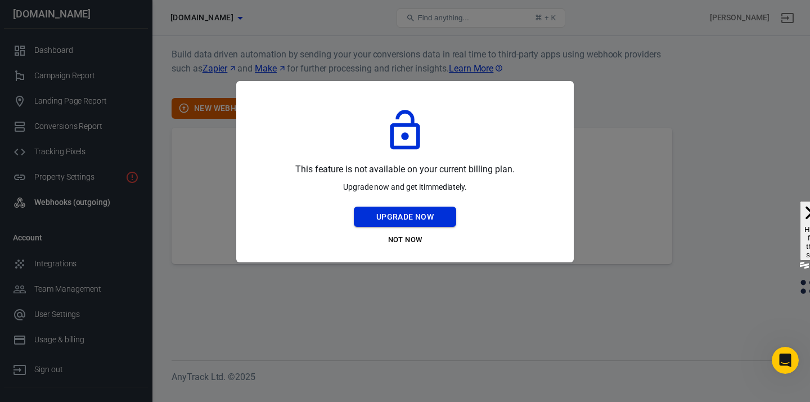
click at [416, 222] on button "Upgrade Now" at bounding box center [405, 217] width 102 height 21
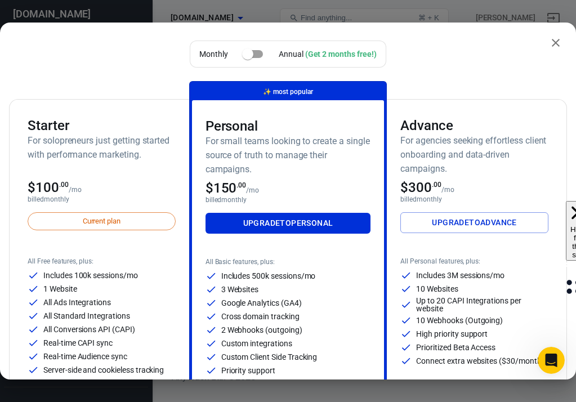
click at [557, 48] on icon "close" at bounding box center [556, 43] width 14 height 14
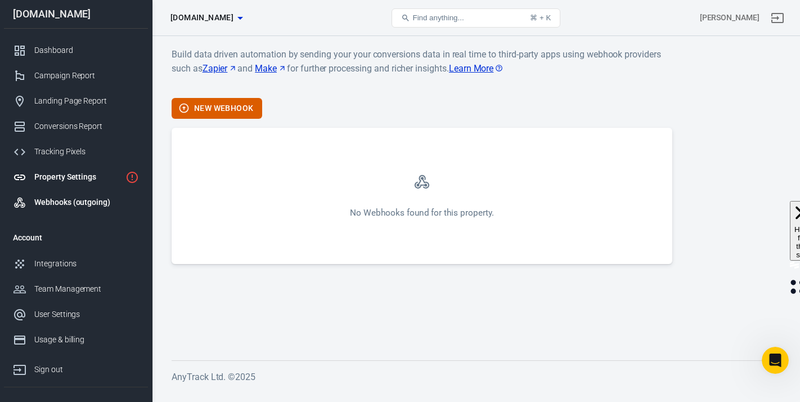
click at [80, 173] on div "Property Settings" at bounding box center [77, 177] width 87 height 12
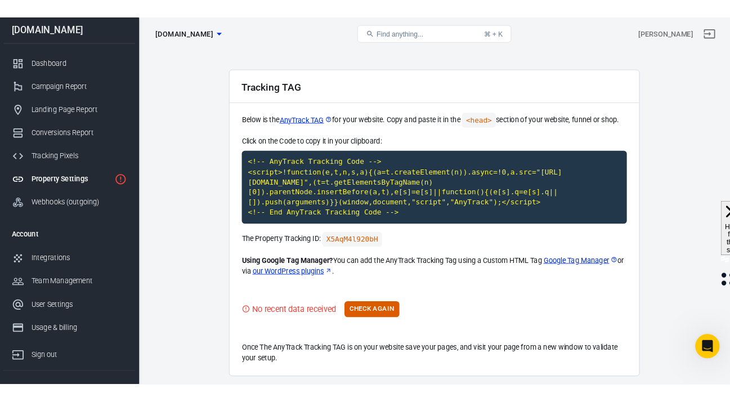
scroll to position [62, 0]
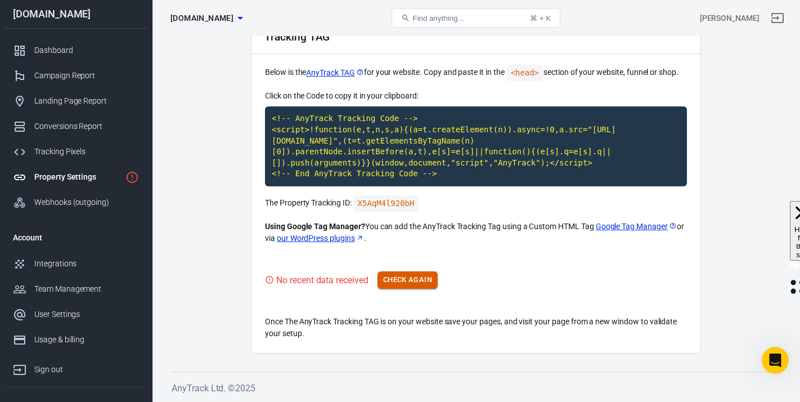
click at [418, 281] on button "Check Again" at bounding box center [408, 279] width 60 height 17
click at [391, 121] on code "<!-- AnyTrack Tracking Code --> <script>!function(e,t,n,s,a){(a=t.createElement…" at bounding box center [476, 146] width 422 height 80
click at [415, 279] on button "Check Again" at bounding box center [408, 279] width 60 height 17
click at [415, 279] on div "No recent data received Check Again" at bounding box center [476, 279] width 422 height 17
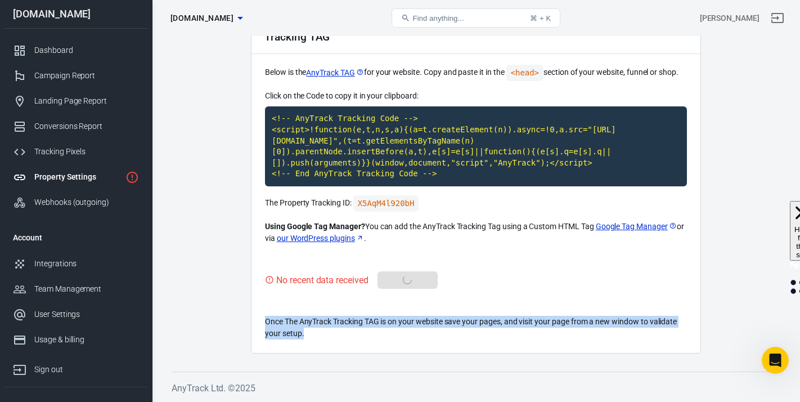
click at [415, 279] on div "No recent data received Check Again" at bounding box center [476, 279] width 422 height 17
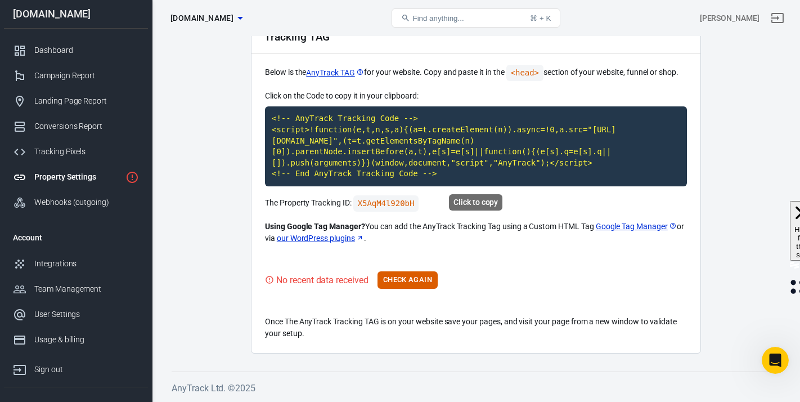
click at [389, 176] on code "<!-- AnyTrack Tracking Code --> <script>!function(e,t,n,s,a){(a=t.createElement…" at bounding box center [476, 146] width 422 height 80
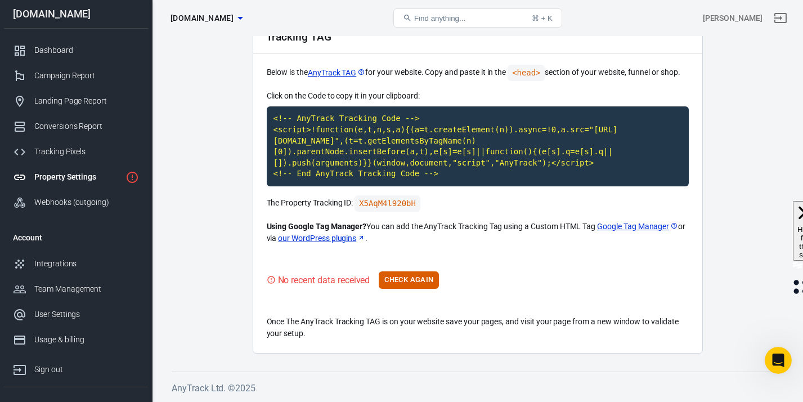
click at [79, 184] on link "Property Settings" at bounding box center [76, 176] width 144 height 25
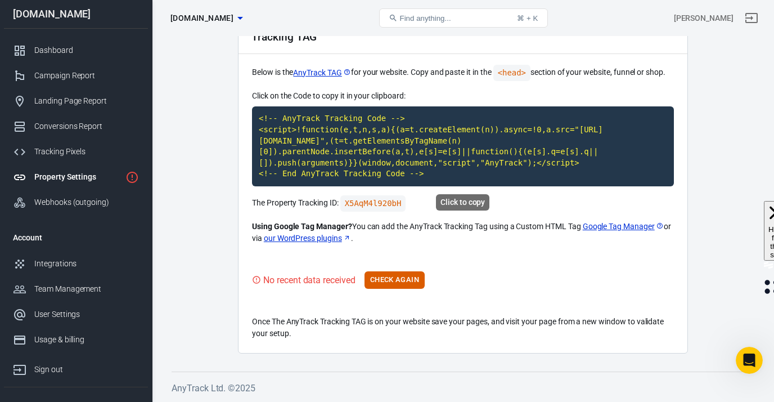
click at [349, 137] on code "<!-- AnyTrack Tracking Code --> <script>!function(e,t,n,s,a){(a=t.createElement…" at bounding box center [463, 146] width 422 height 80
click at [413, 153] on code "<!-- AnyTrack Tracking Code --> <script>!function(e,t,n,s,a){(a=t.createElement…" at bounding box center [463, 146] width 422 height 80
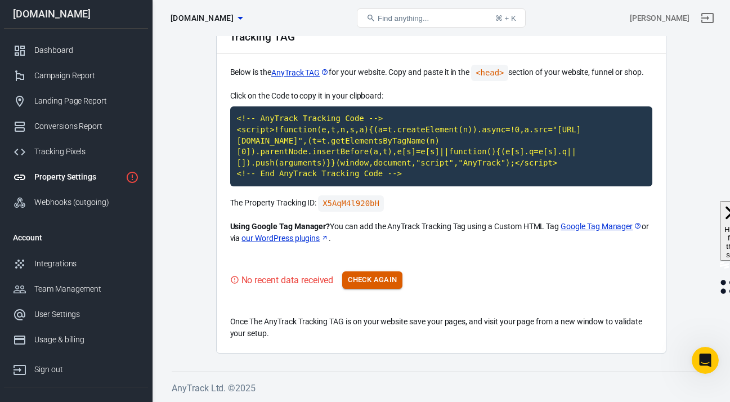
click at [382, 288] on button "Check Again" at bounding box center [372, 279] width 60 height 17
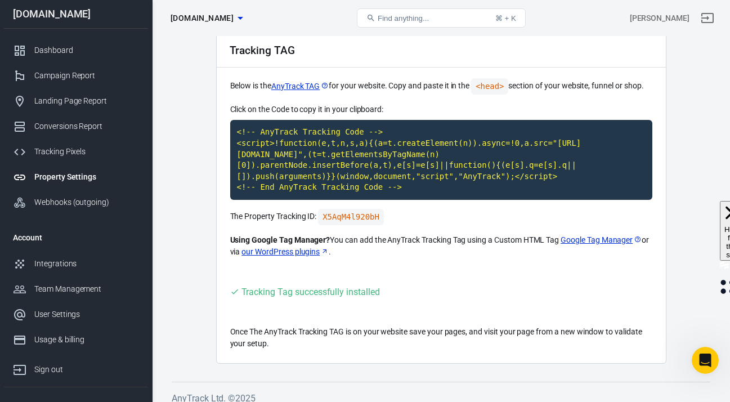
scroll to position [0, 0]
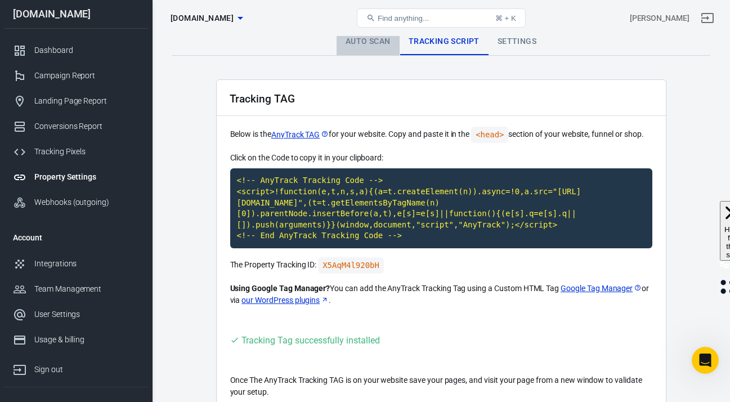
click at [356, 49] on link "Auto Scan" at bounding box center [368, 41] width 63 height 27
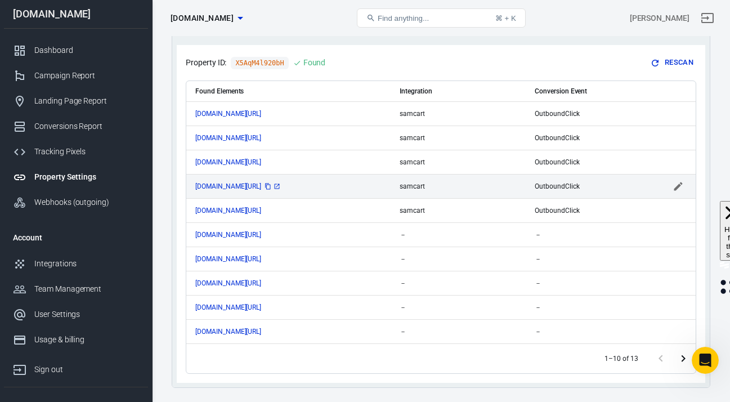
scroll to position [125, 0]
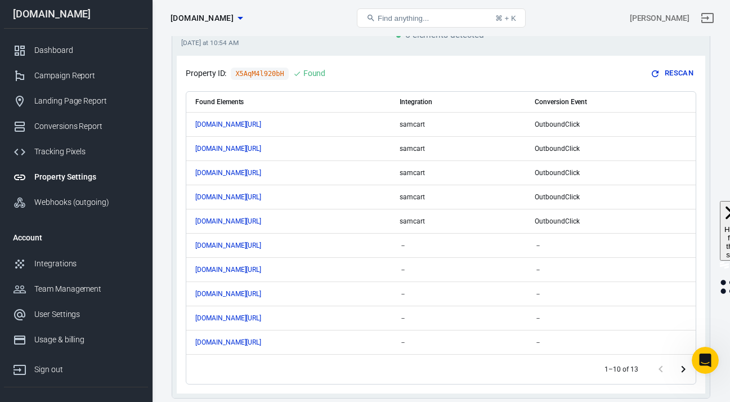
click at [77, 182] on div "Property Settings" at bounding box center [86, 177] width 105 height 12
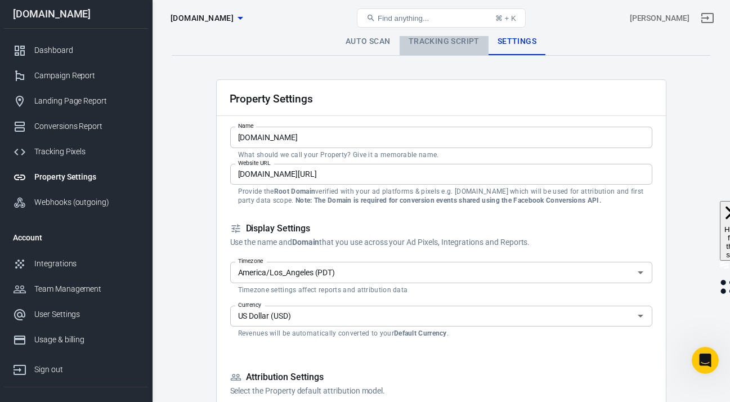
click at [430, 43] on link "Tracking Script" at bounding box center [444, 41] width 89 height 27
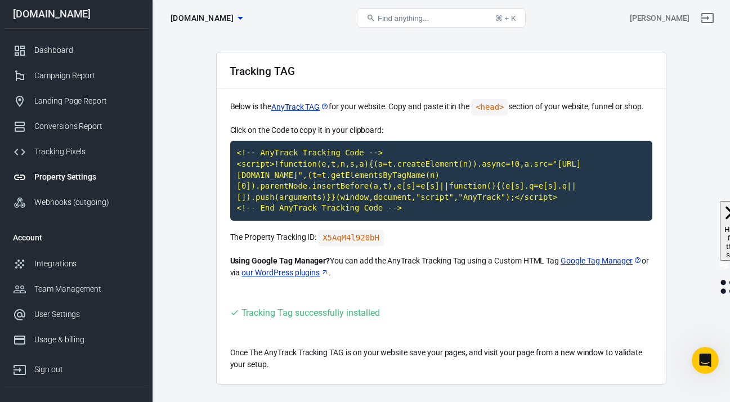
scroll to position [59, 0]
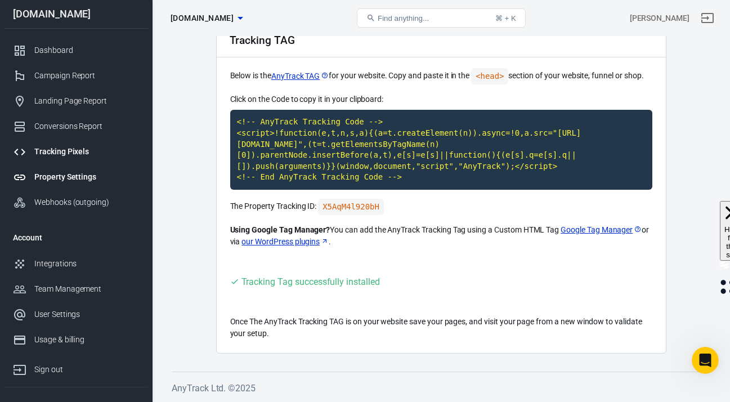
click at [77, 155] on div "Tracking Pixels" at bounding box center [86, 152] width 105 height 12
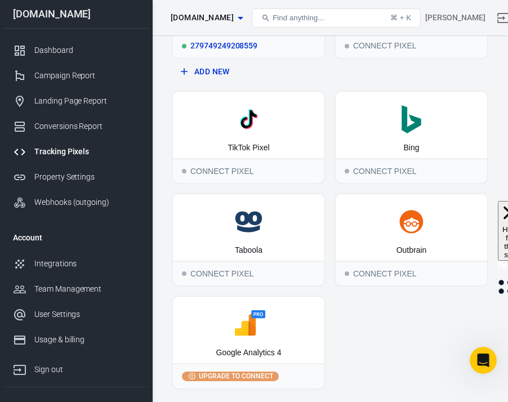
scroll to position [140, 0]
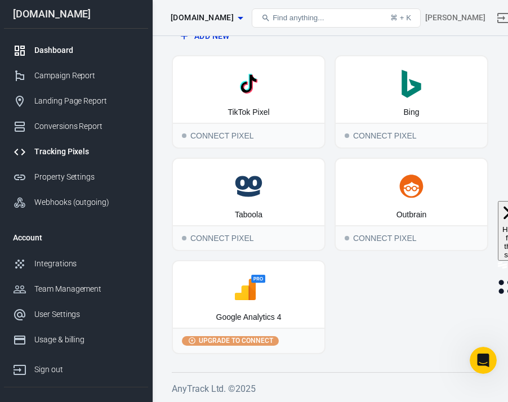
click at [66, 56] on link "Dashboard" at bounding box center [76, 50] width 144 height 25
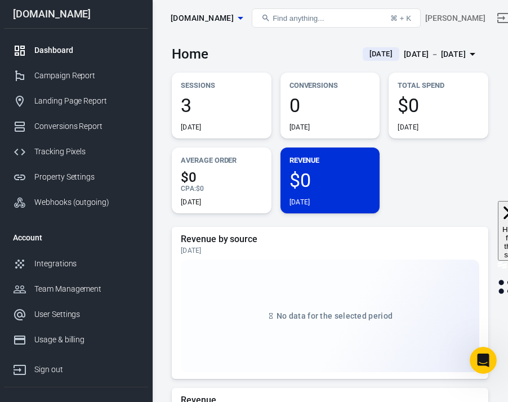
click at [208, 101] on span "3" at bounding box center [222, 105] width 82 height 19
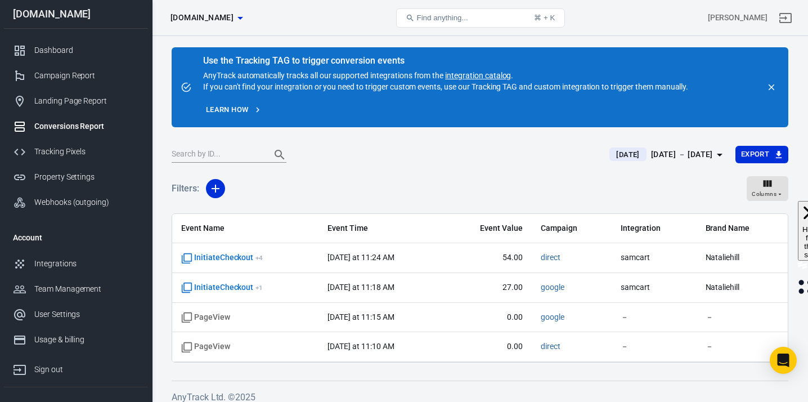
scroll to position [9, 0]
click at [90, 77] on div "Campaign Report" at bounding box center [86, 76] width 105 height 12
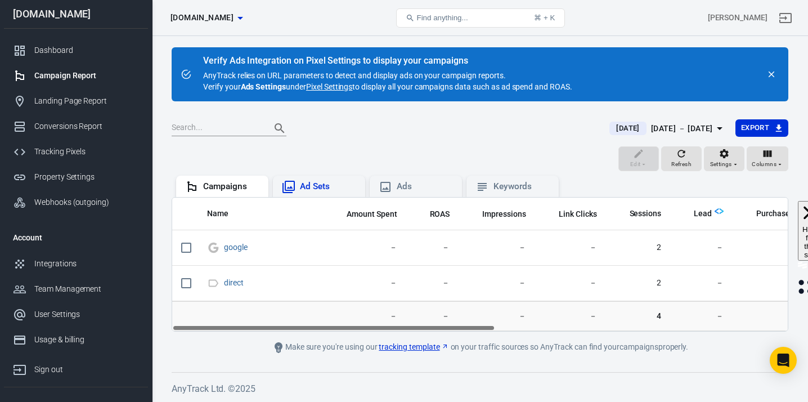
click at [308, 181] on div "Ad Sets" at bounding box center [328, 187] width 56 height 12
click at [398, 181] on div "Ads" at bounding box center [425, 187] width 56 height 12
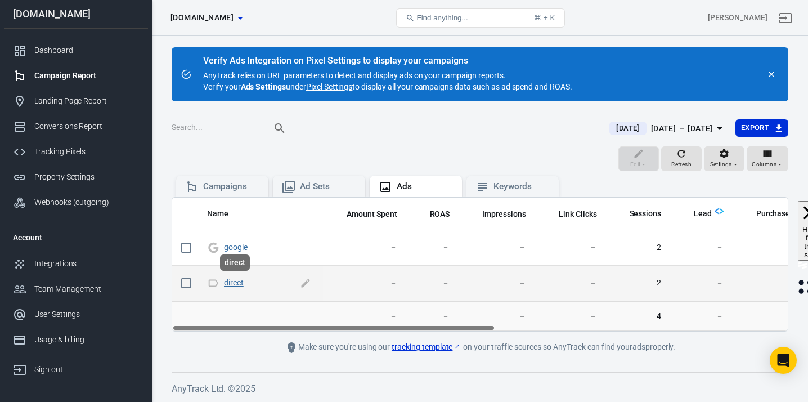
click at [235, 281] on link "direct" at bounding box center [234, 282] width 20 height 9
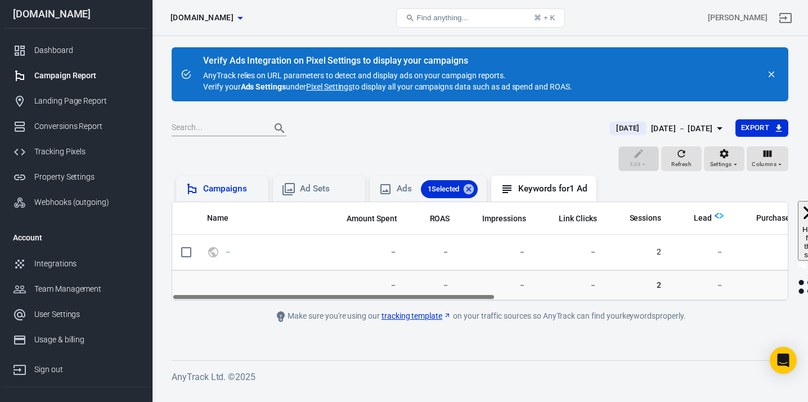
click at [221, 193] on div "Campaigns" at bounding box center [231, 189] width 56 height 12
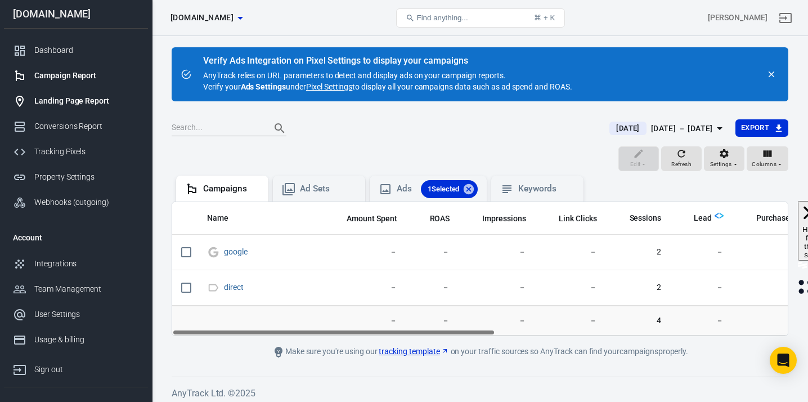
click at [111, 104] on div "Landing Page Report" at bounding box center [86, 101] width 105 height 12
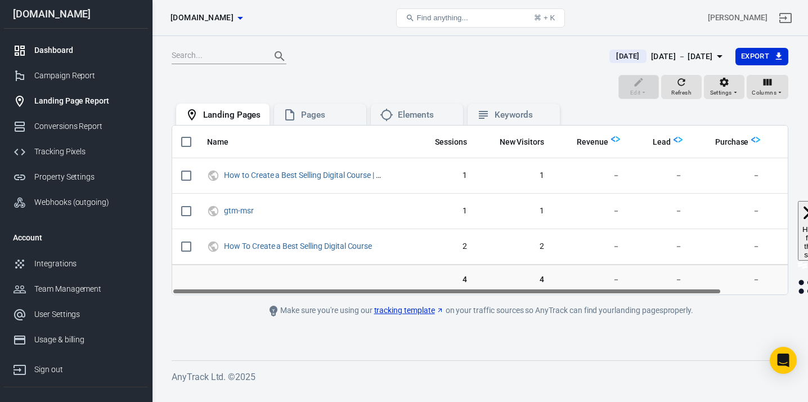
click at [73, 57] on link "Dashboard" at bounding box center [76, 50] width 144 height 25
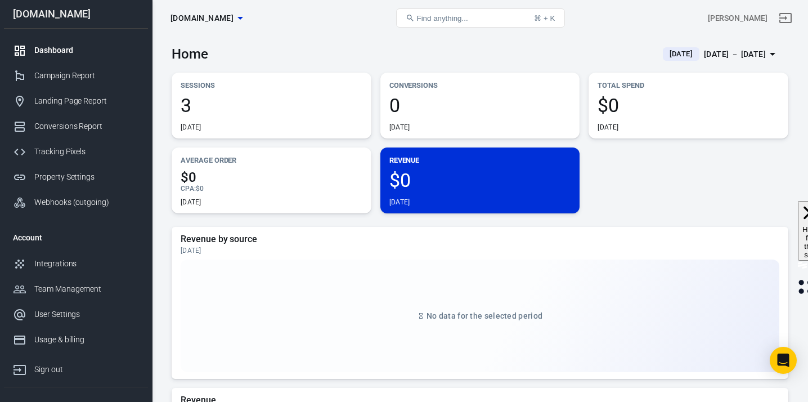
click at [241, 120] on div "3 Today" at bounding box center [272, 114] width 182 height 36
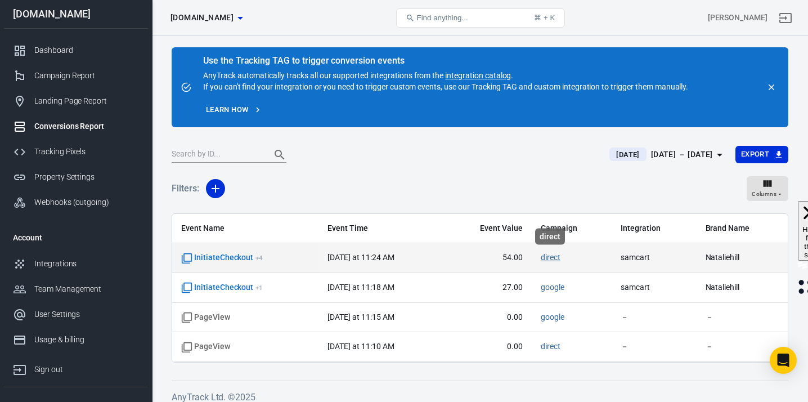
click at [552, 258] on link "direct" at bounding box center [551, 257] width 20 height 9
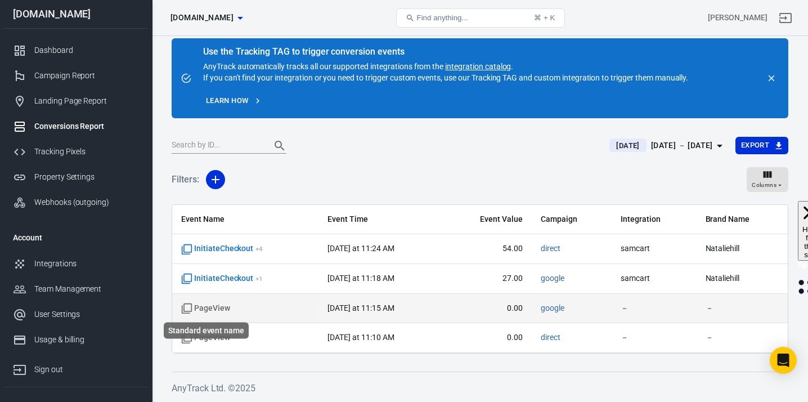
click at [189, 308] on icon "Standard event name" at bounding box center [186, 308] width 11 height 11
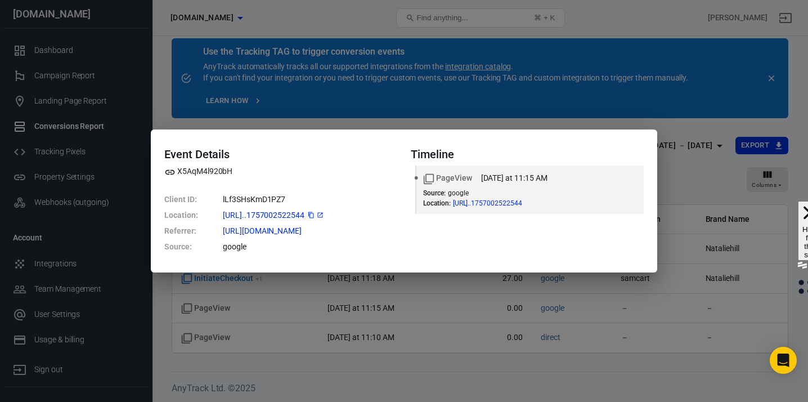
click at [325, 217] on span "https://www.wisdomtowealth...1757002522544" at bounding box center [274, 215] width 102 height 8
click at [314, 213] on icon "copy" at bounding box center [311, 215] width 6 height 6
click at [531, 302] on div "Event Details X5AqM4l920bH Client ID : lLf3SHsKmD1PZ7 Location : https://www.wi…" at bounding box center [404, 201] width 808 height 402
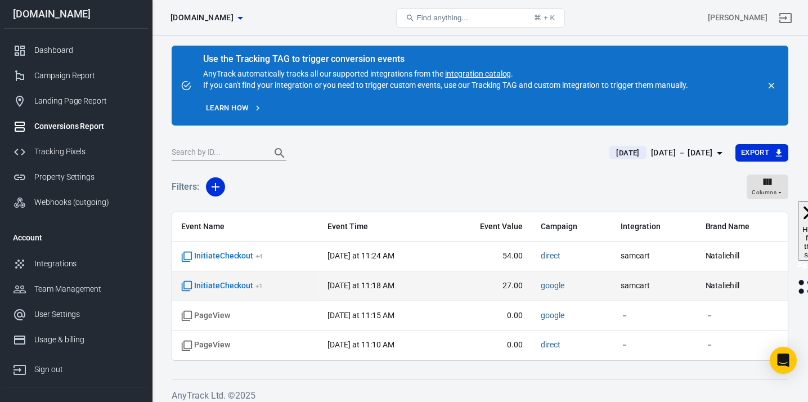
scroll to position [0, 0]
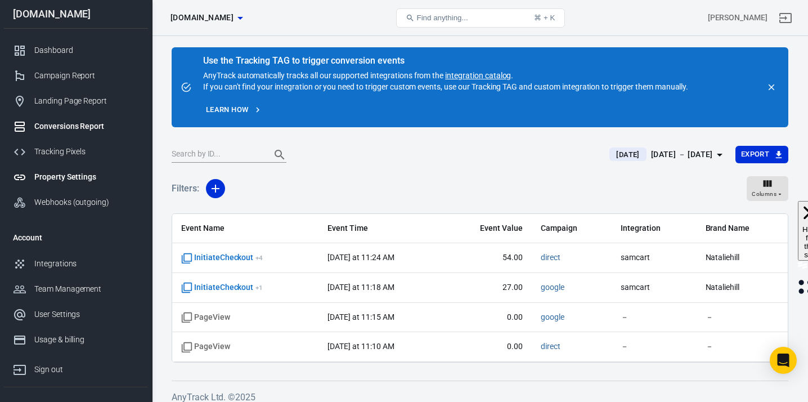
click at [63, 176] on div "Property Settings" at bounding box center [86, 177] width 105 height 12
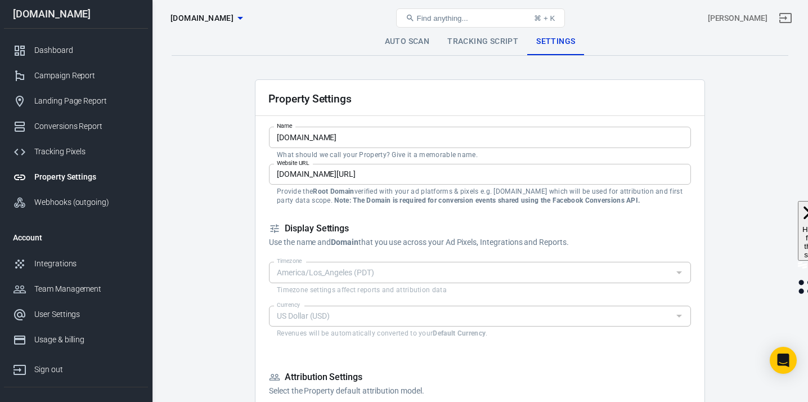
click at [469, 39] on link "Tracking Script" at bounding box center [482, 41] width 89 height 27
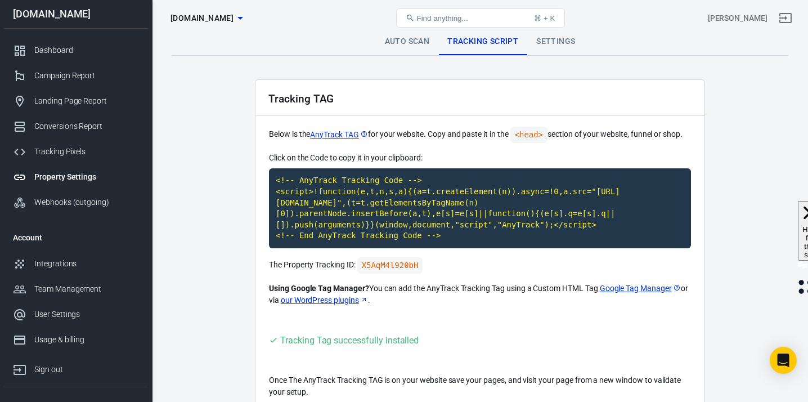
click at [410, 43] on link "Auto Scan" at bounding box center [407, 41] width 63 height 27
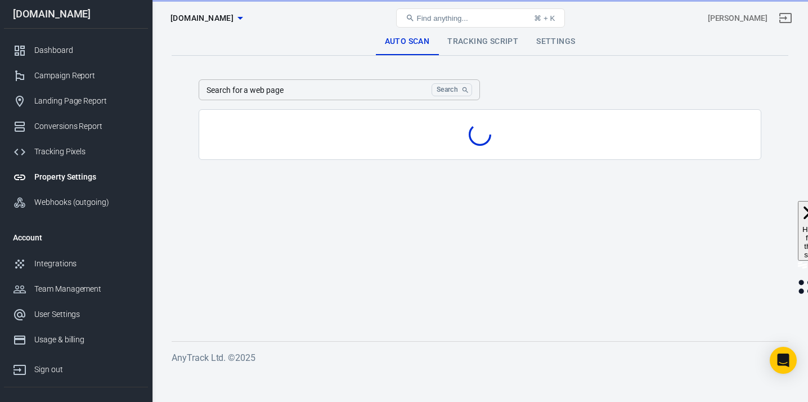
click at [368, 96] on input "Search for a web page" at bounding box center [313, 89] width 228 height 21
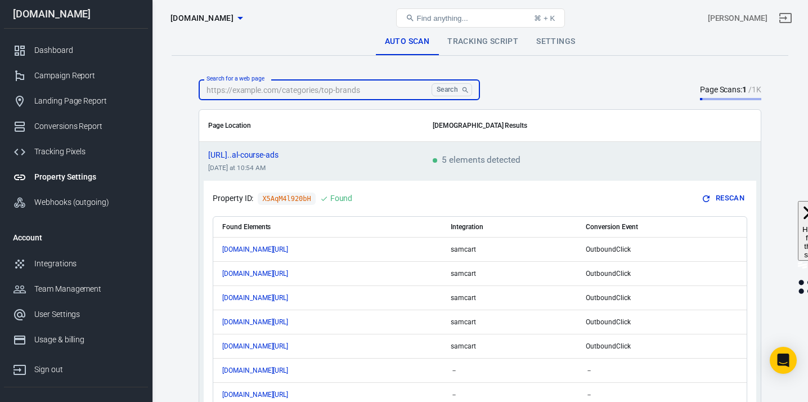
paste input "https://www.wisdomtowealth.me/how-to-create-a-best-selling-digital-course"
type input "https://www.wisdomtowealth.me/how-to-create-a-best-selling-digital-course"
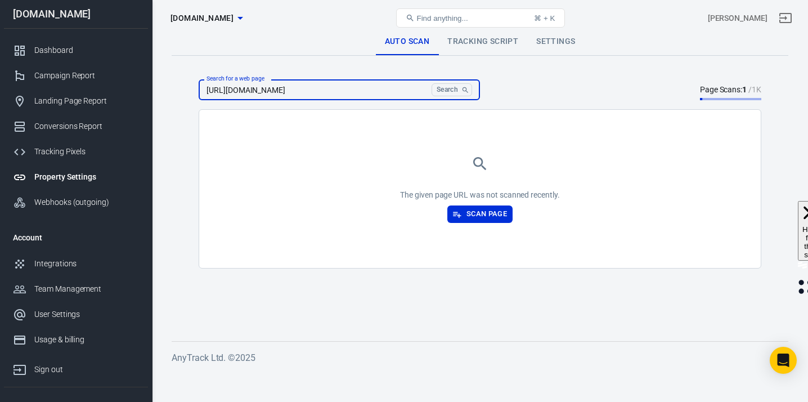
click at [400, 92] on input "https://www.wisdomtowealth.me/how-to-create-a-best-selling-digital-course" at bounding box center [313, 89] width 228 height 21
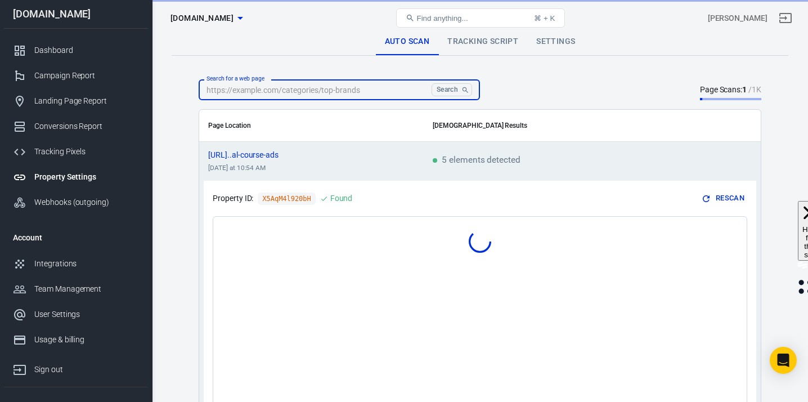
click at [539, 32] on div "Property Settings mykajabi.com Find anything... ⌘ + K Natalie Hill" at bounding box center [481, 18] width 656 height 36
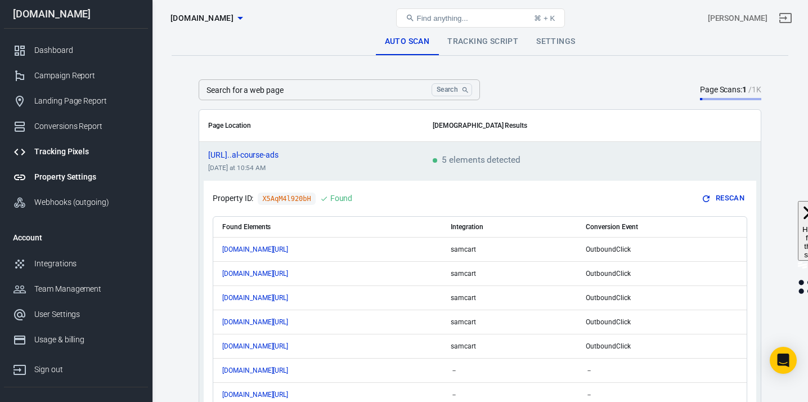
click at [75, 150] on div "Tracking Pixels" at bounding box center [86, 152] width 105 height 12
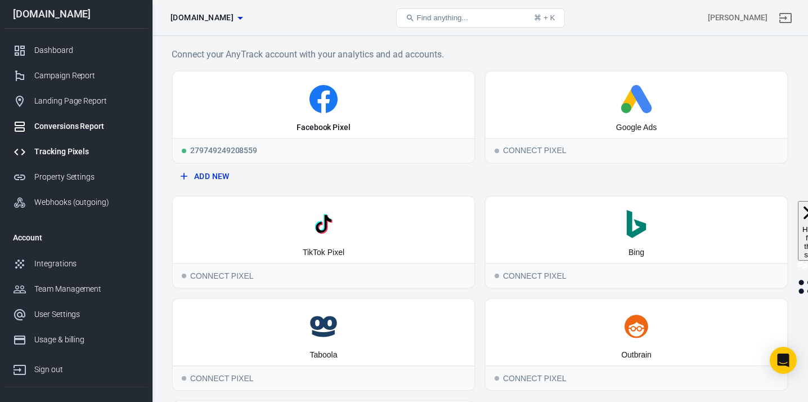
click at [89, 131] on div "Conversions Report" at bounding box center [86, 126] width 105 height 12
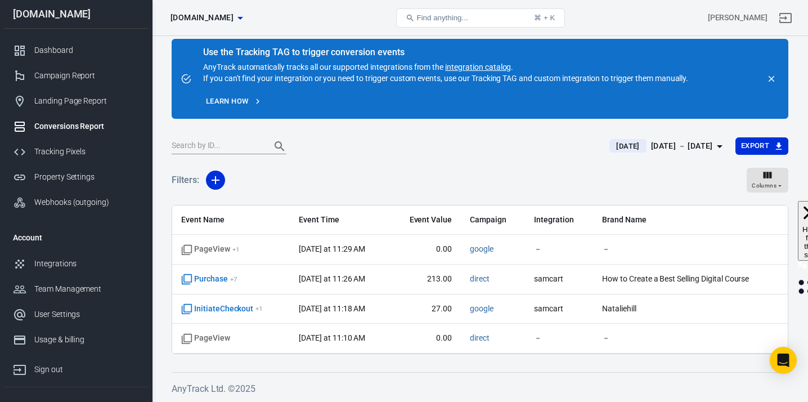
scroll to position [9, 0]
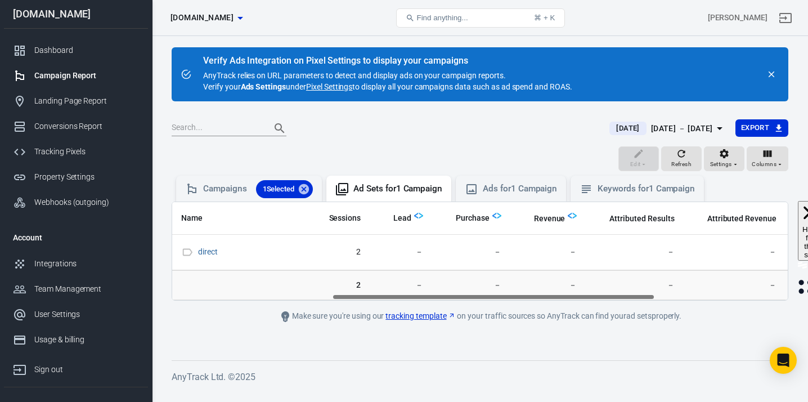
scroll to position [0, 331]
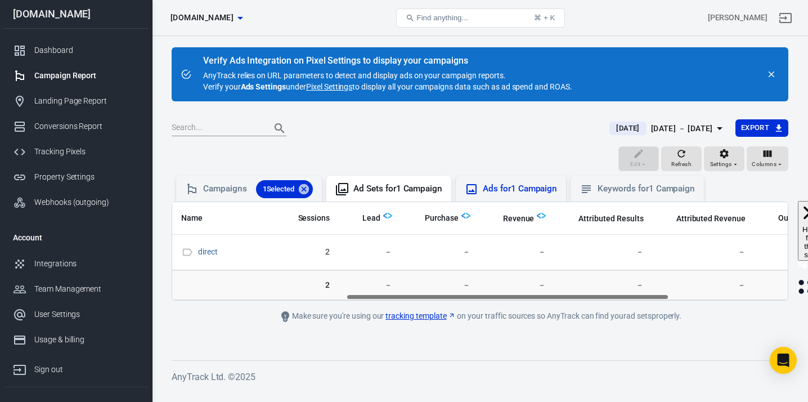
click at [512, 186] on div "Ads for 1 Campaign" at bounding box center [520, 189] width 74 height 12
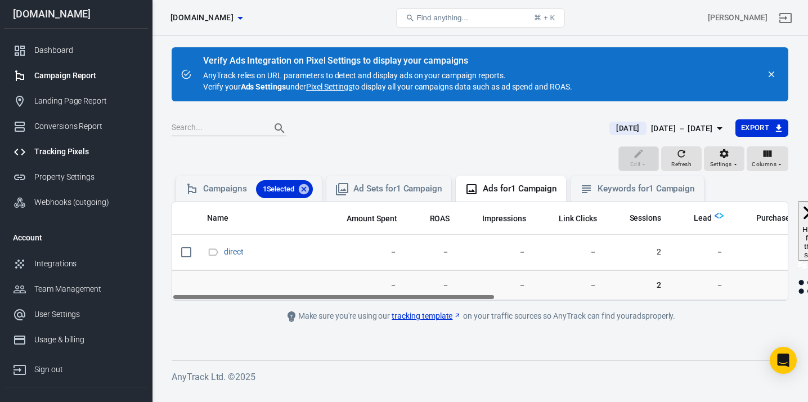
click at [69, 150] on div "Tracking Pixels" at bounding box center [86, 152] width 105 height 12
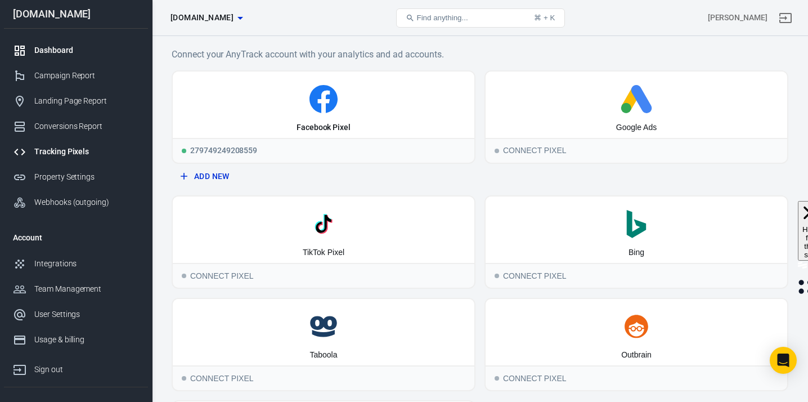
click at [56, 50] on div "Dashboard" at bounding box center [86, 50] width 105 height 12
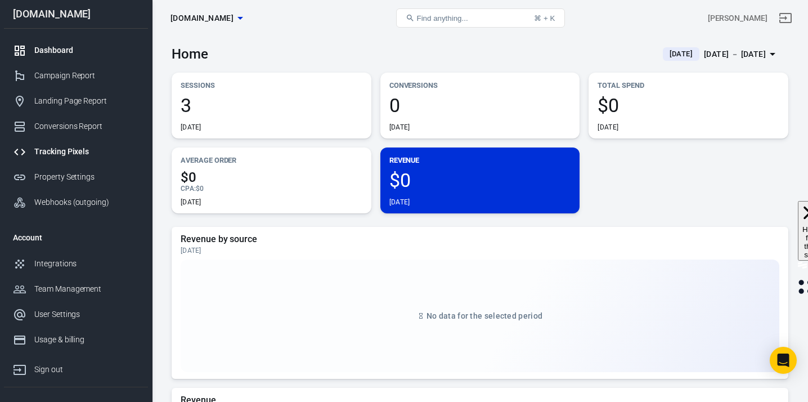
click at [64, 151] on div "Tracking Pixels" at bounding box center [86, 152] width 105 height 12
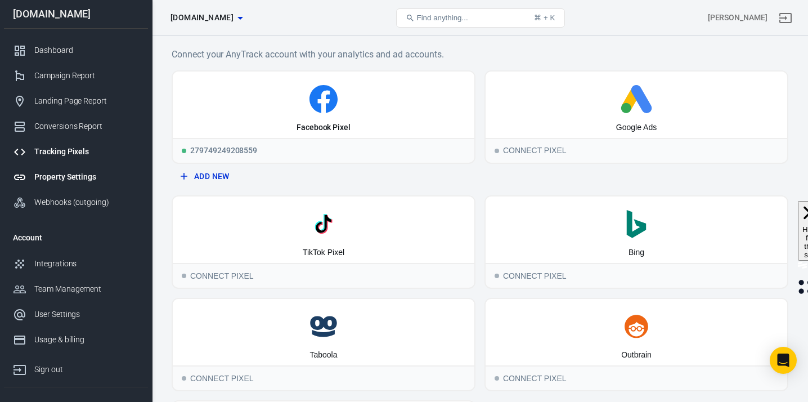
click at [83, 173] on div "Property Settings" at bounding box center [86, 177] width 105 height 12
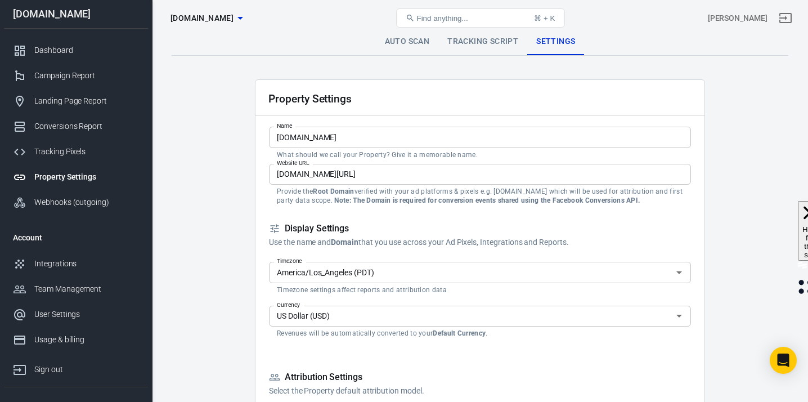
click at [482, 44] on link "Tracking Script" at bounding box center [482, 41] width 89 height 27
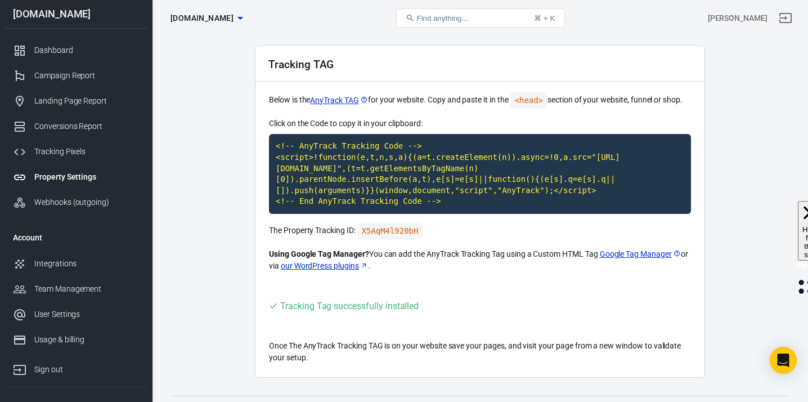
scroll to position [59, 0]
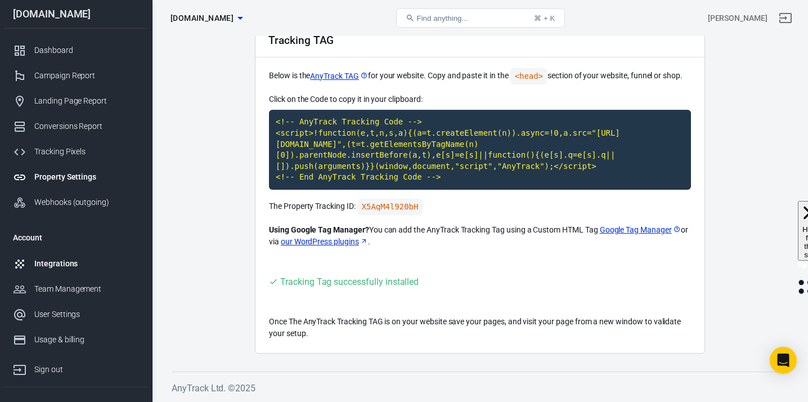
click at [59, 261] on div "Integrations" at bounding box center [86, 264] width 105 height 12
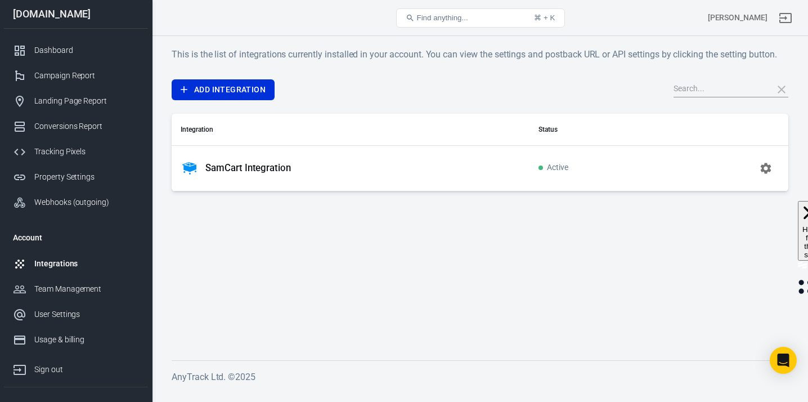
click at [277, 174] on div "SamCart Integration" at bounding box center [351, 168] width 340 height 18
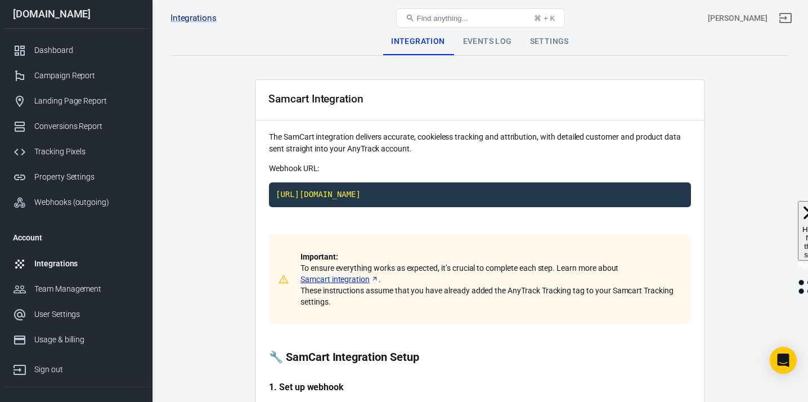
click at [280, 164] on p "Webhook URL:" at bounding box center [480, 169] width 422 height 12
click at [480, 44] on div "Events Log" at bounding box center [487, 41] width 67 height 27
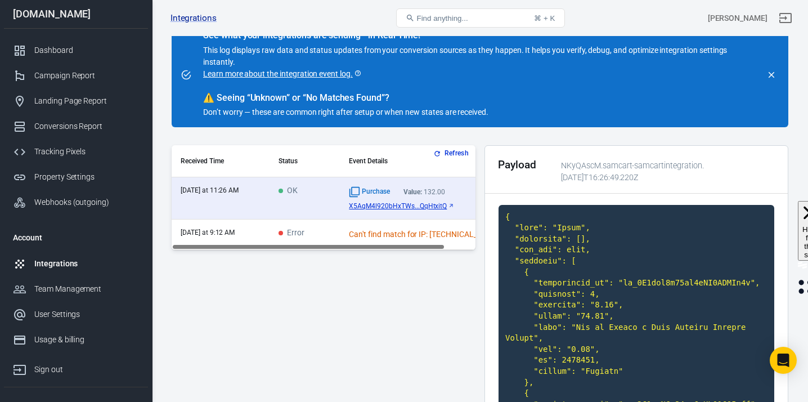
scroll to position [82, 0]
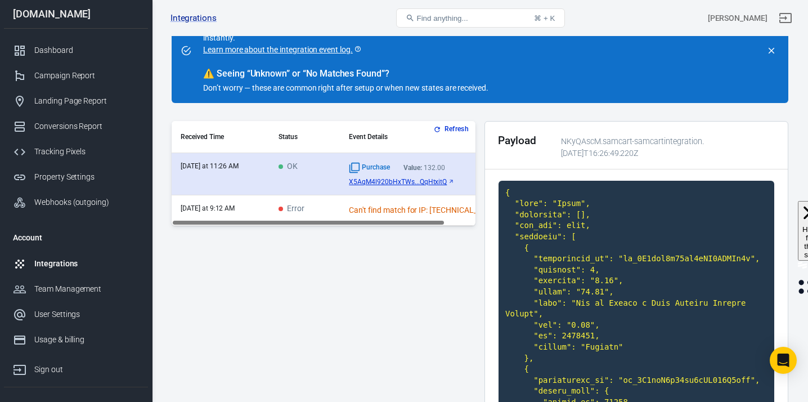
click at [315, 177] on td "OK" at bounding box center [305, 174] width 70 height 42
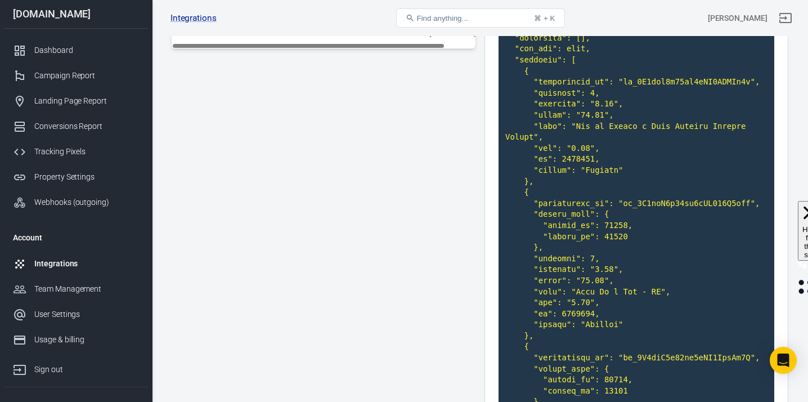
scroll to position [0, 0]
